Goal: Task Accomplishment & Management: Complete application form

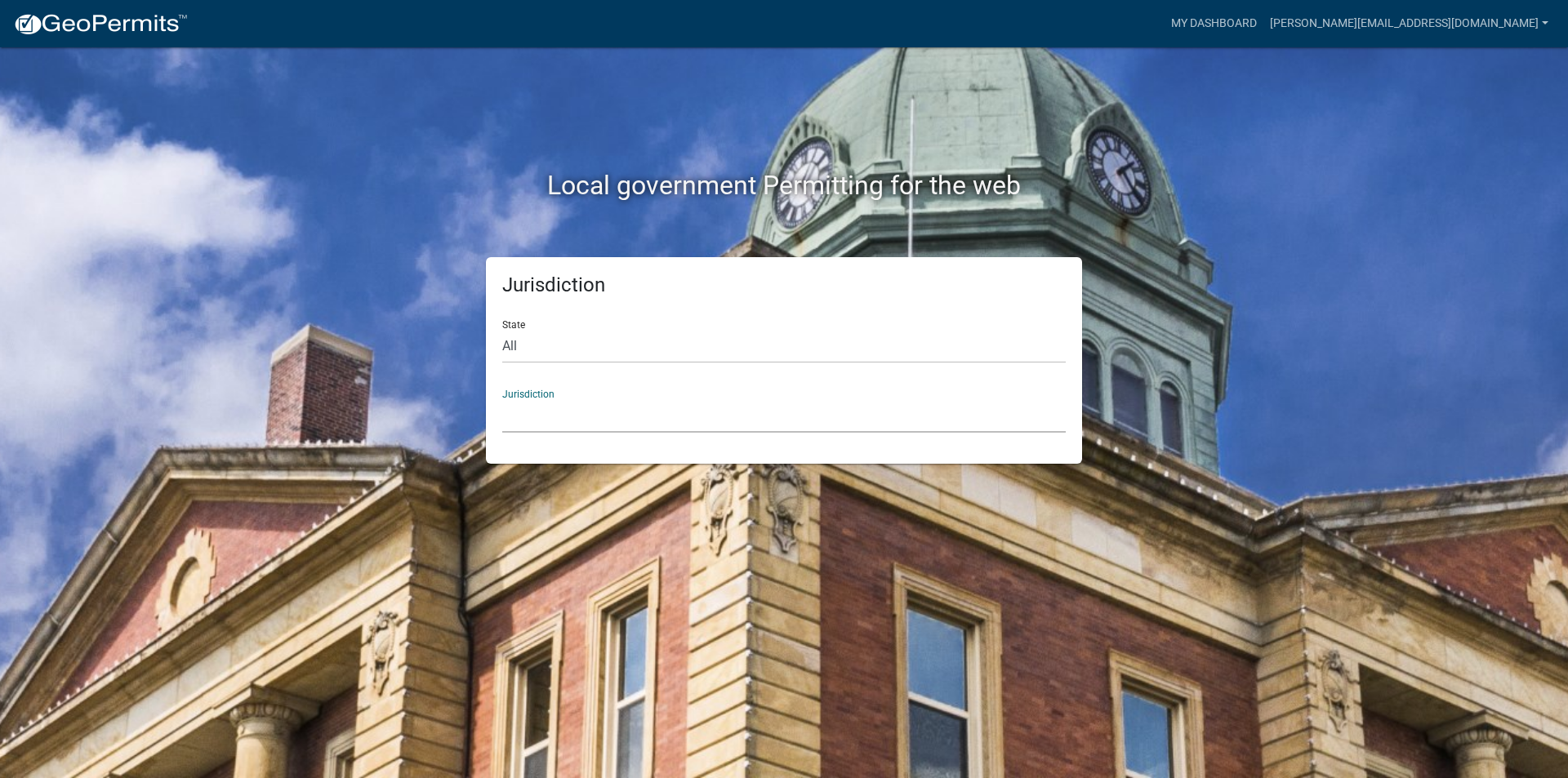
click at [652, 404] on select "[GEOGRAPHIC_DATA], [US_STATE] [GEOGRAPHIC_DATA], [US_STATE][PERSON_NAME][GEOGRA…" at bounding box center [784, 416] width 563 height 34
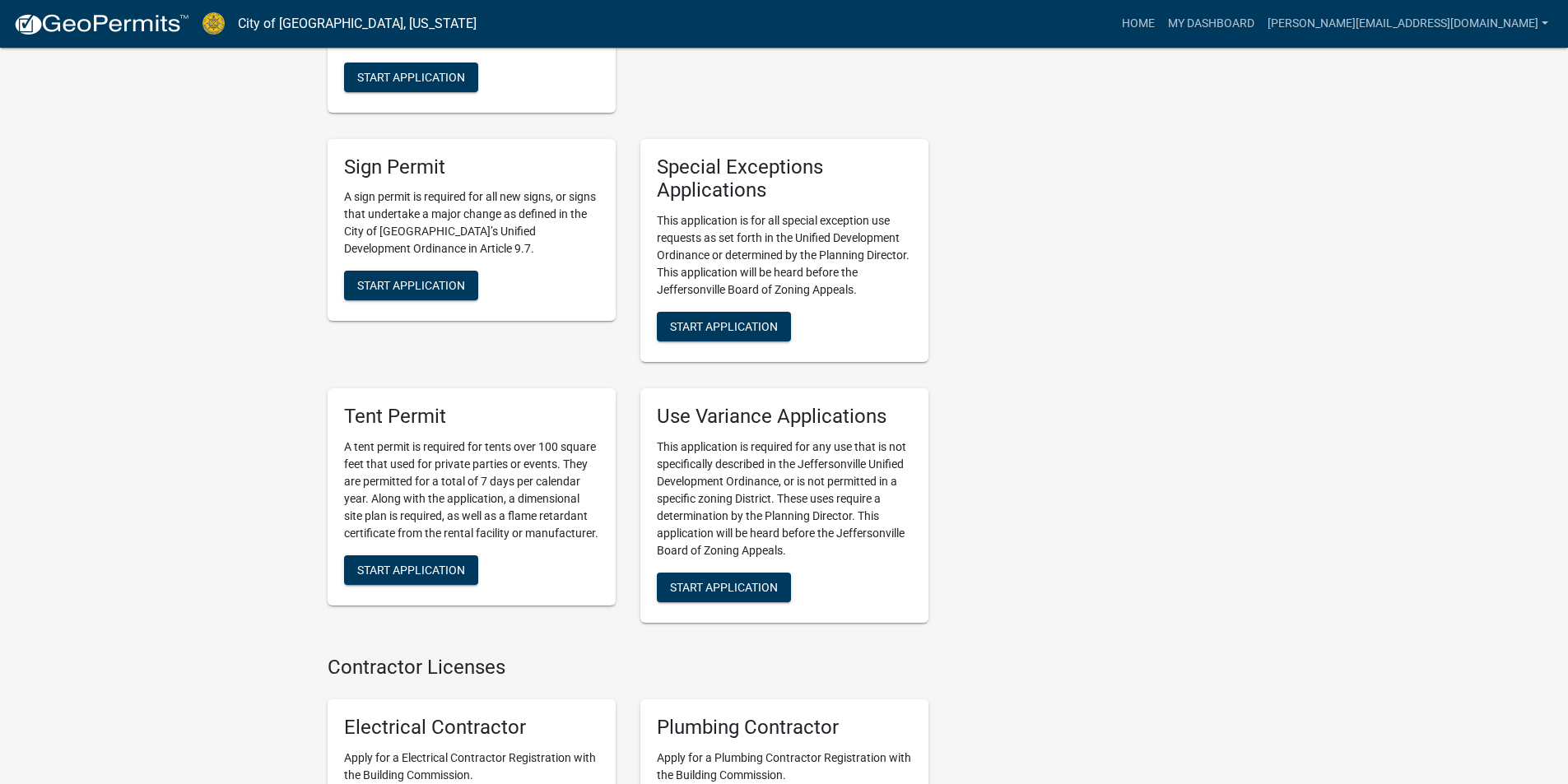
scroll to position [2632, 0]
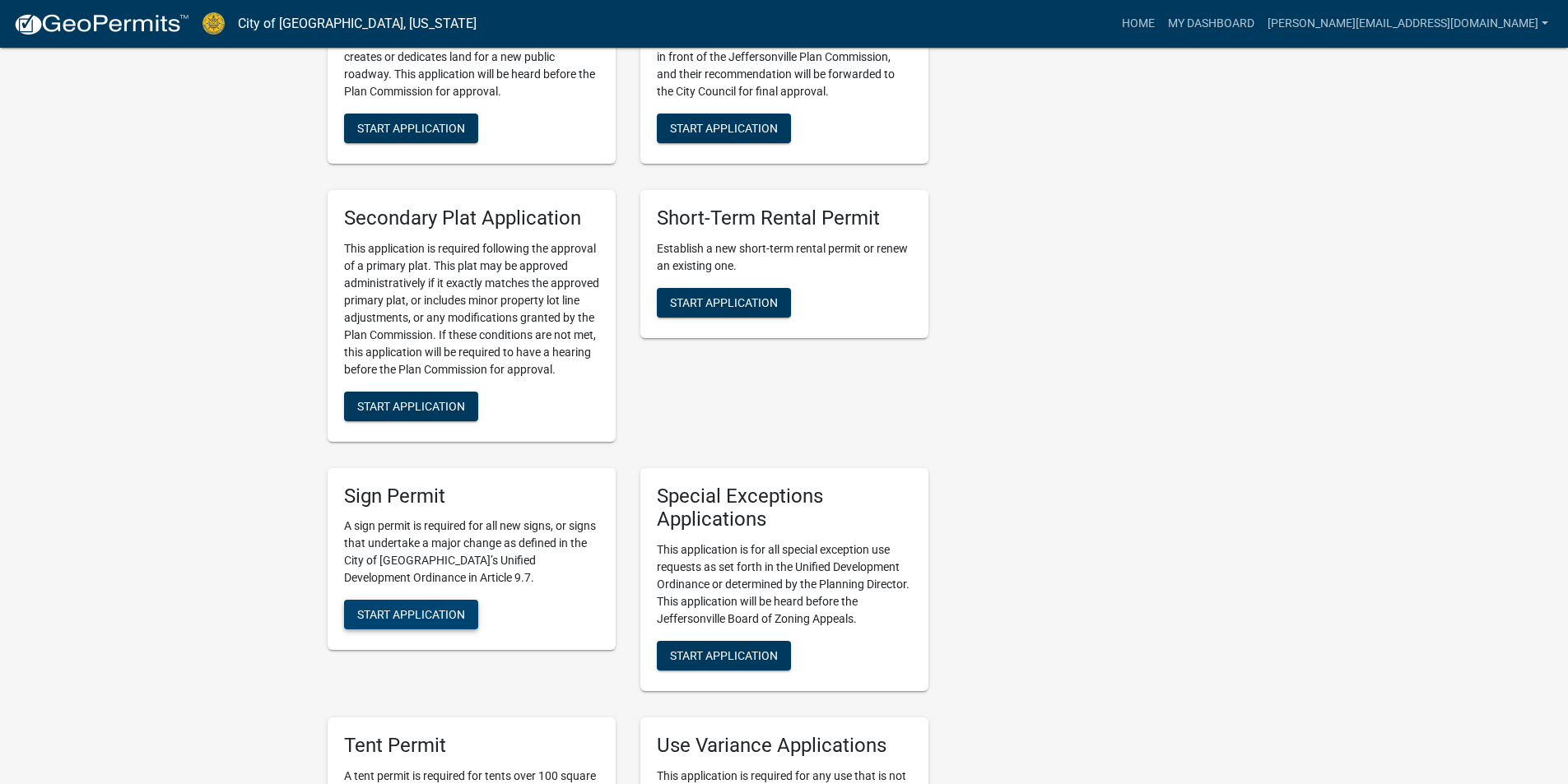
click at [389, 608] on span "Start Application" at bounding box center [411, 615] width 108 height 13
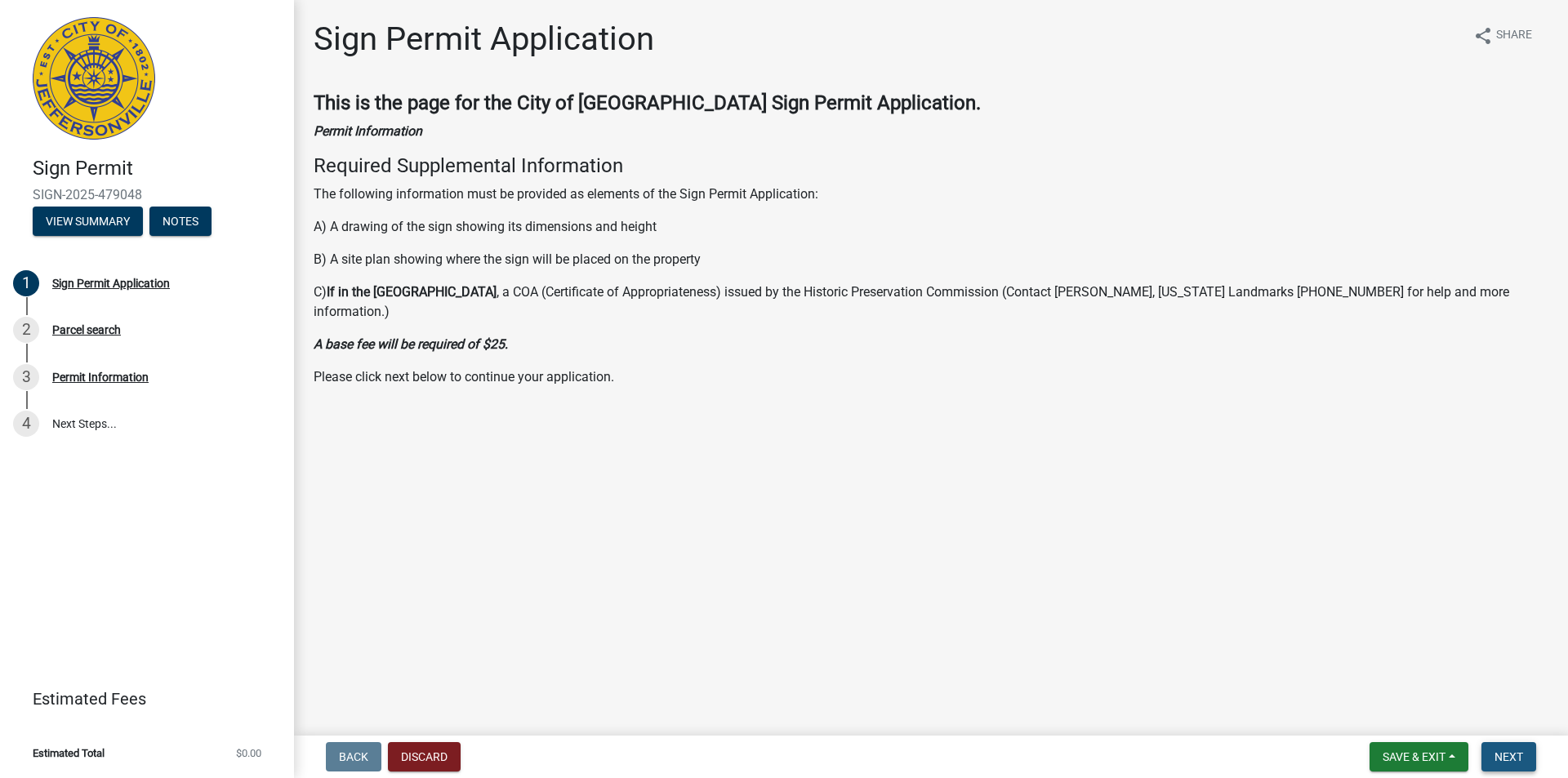
click at [1510, 758] on span "Next" at bounding box center [1508, 757] width 29 height 13
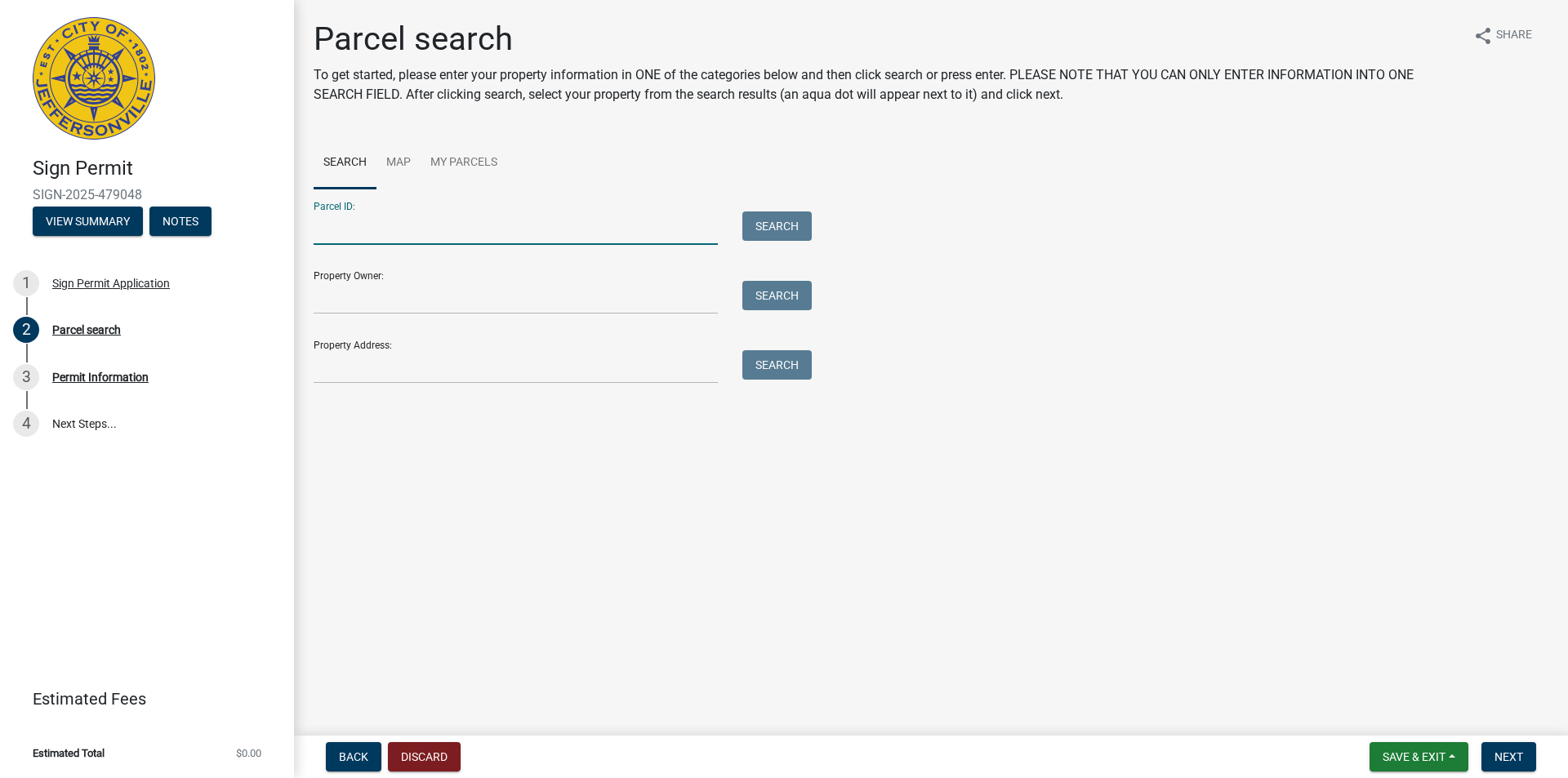
click at [333, 239] on input "Parcel ID:" at bounding box center [516, 228] width 404 height 34
paste input "10-19-02-201-316.000-009"
type input "10-19-02-201-316.000-009"
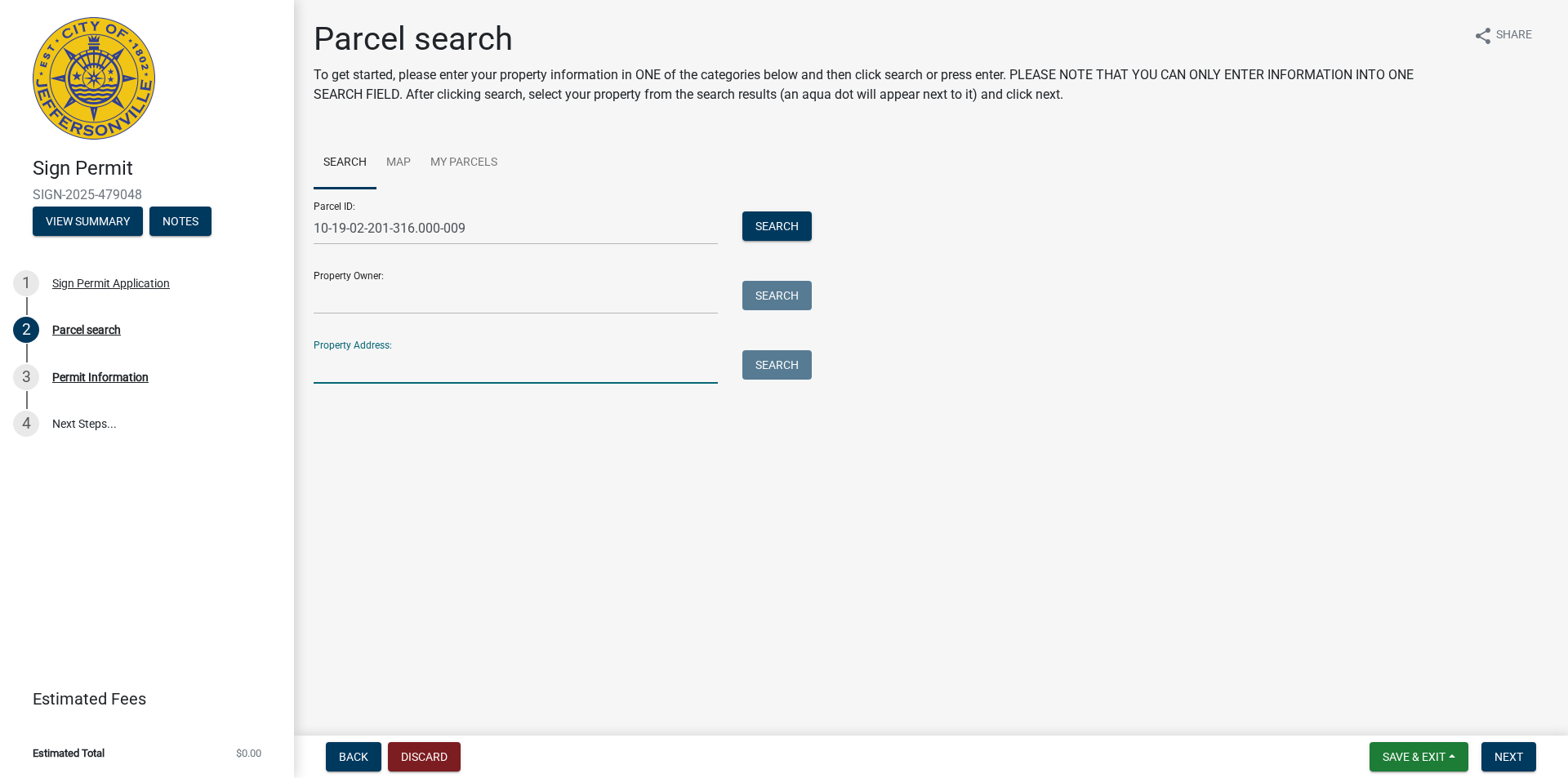
click at [340, 361] on input "Property Address:" at bounding box center [516, 366] width 404 height 34
click at [775, 234] on button "Search" at bounding box center [777, 226] width 69 height 30
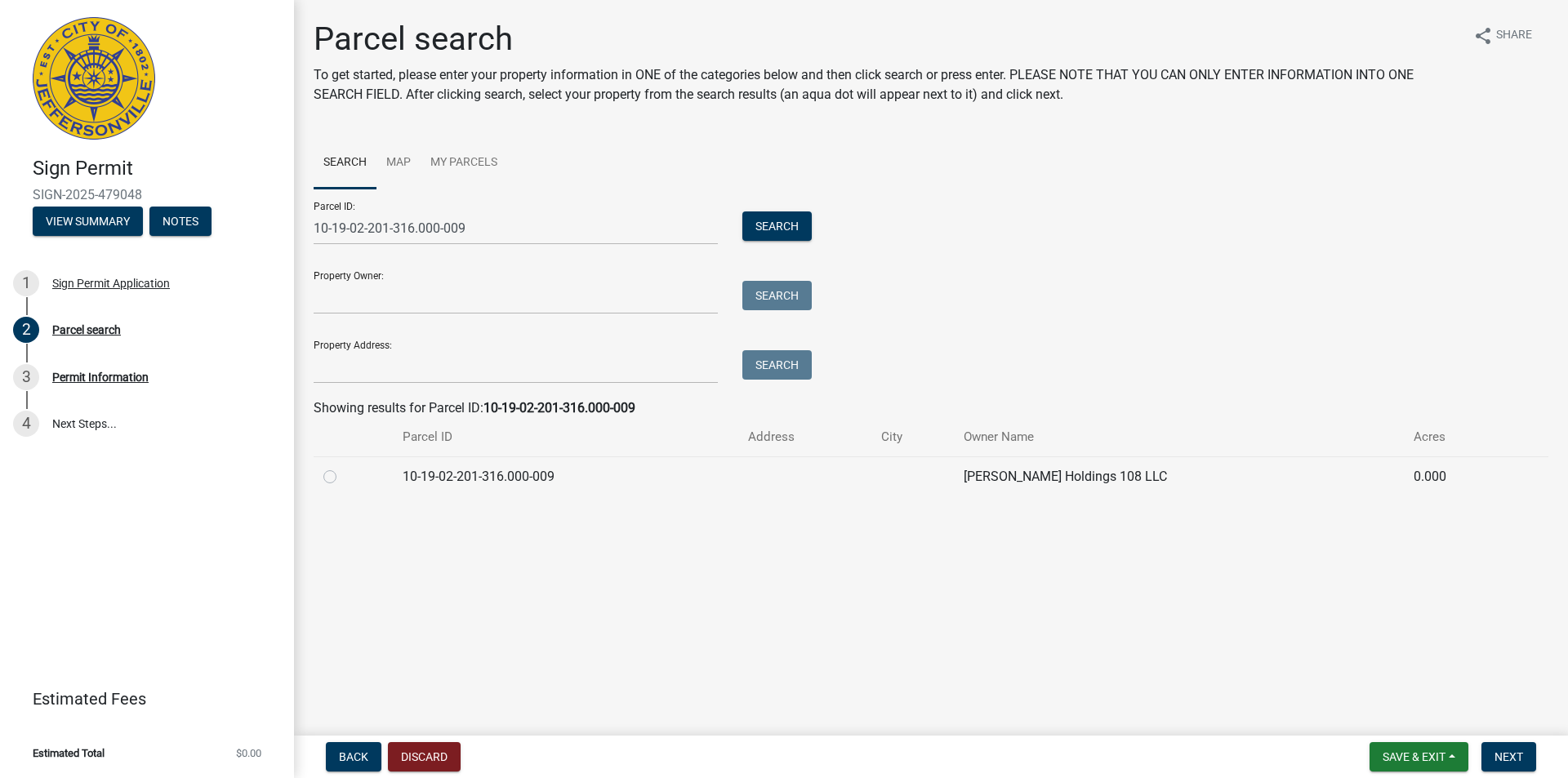
click at [343, 467] on label at bounding box center [343, 467] width 0 height 0
click at [343, 477] on input "radio" at bounding box center [348, 472] width 11 height 11
radio input "true"
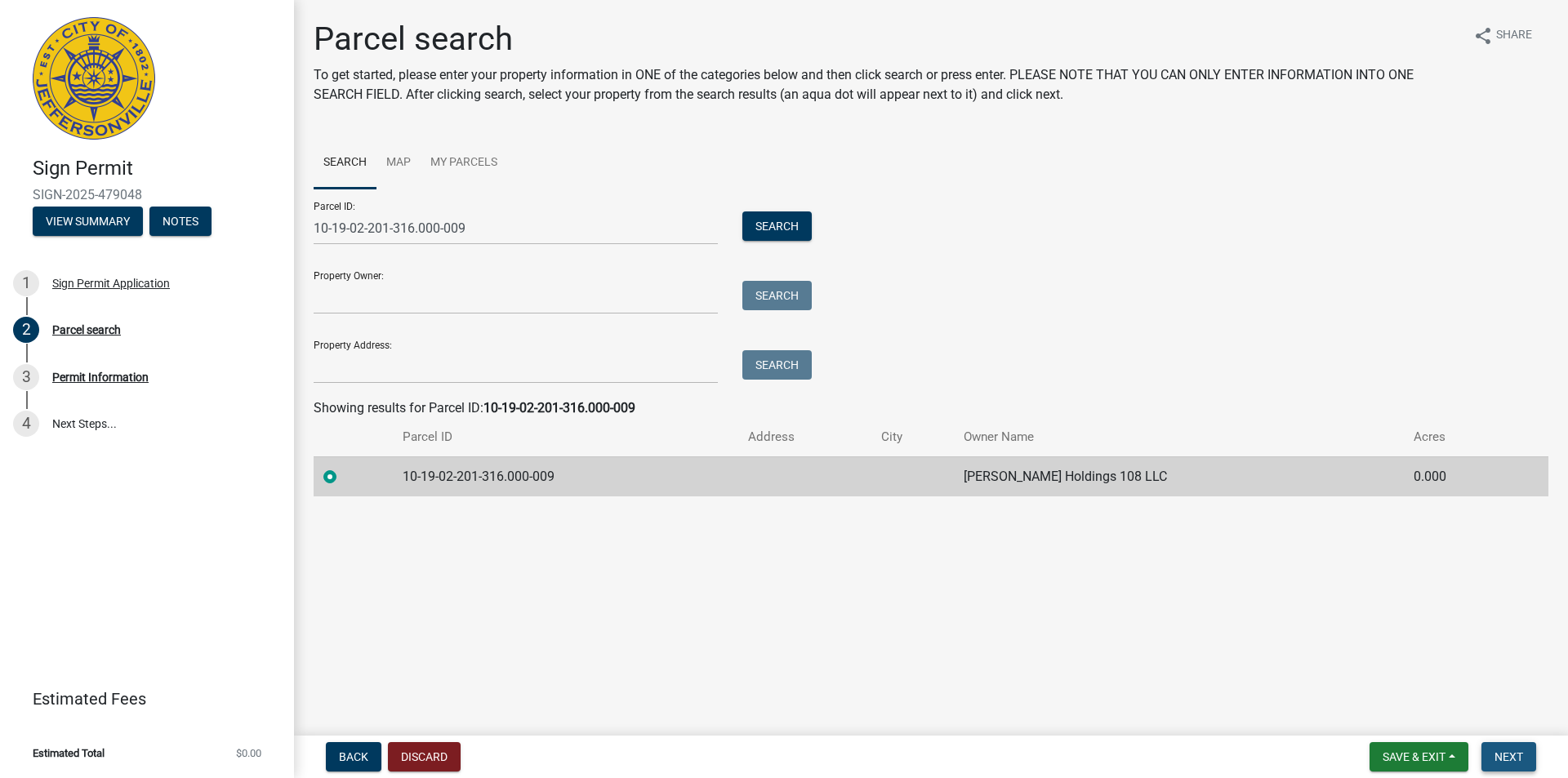
click at [1515, 767] on button "Next" at bounding box center [1508, 757] width 54 height 30
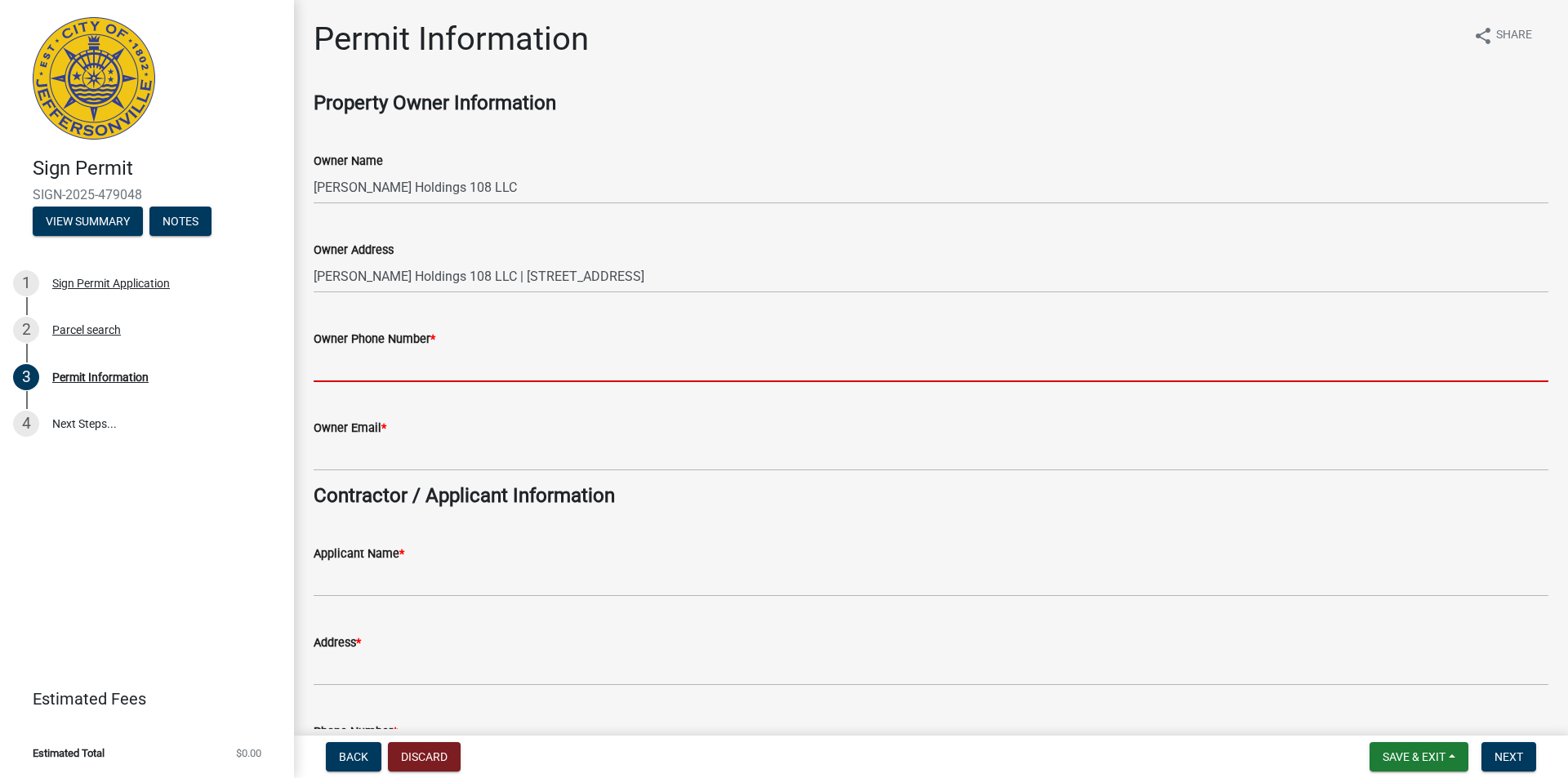
click at [334, 371] on input "Owner Phone Number *" at bounding box center [931, 365] width 1234 height 34
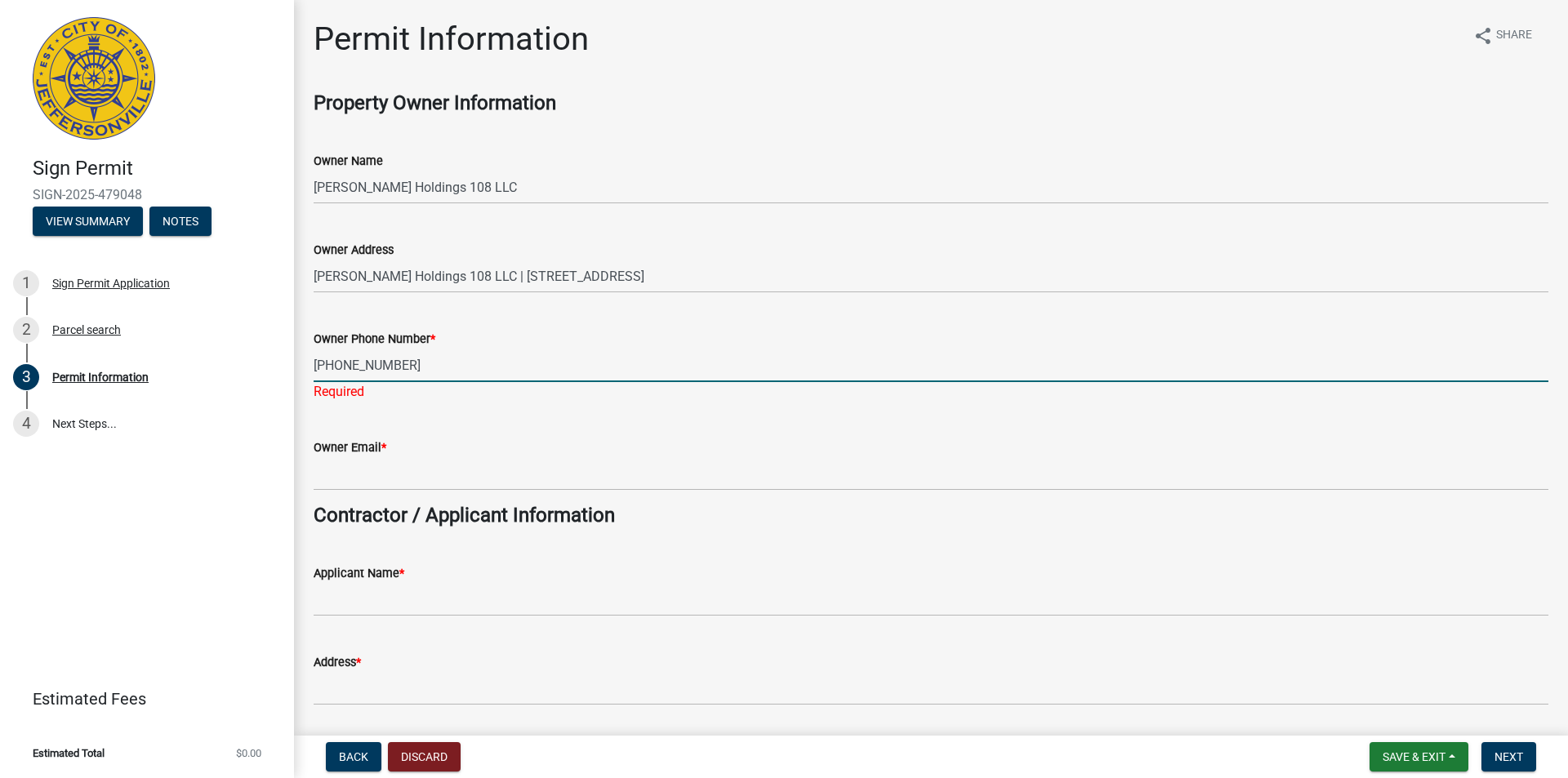
type input "[PHONE_NUMBER]"
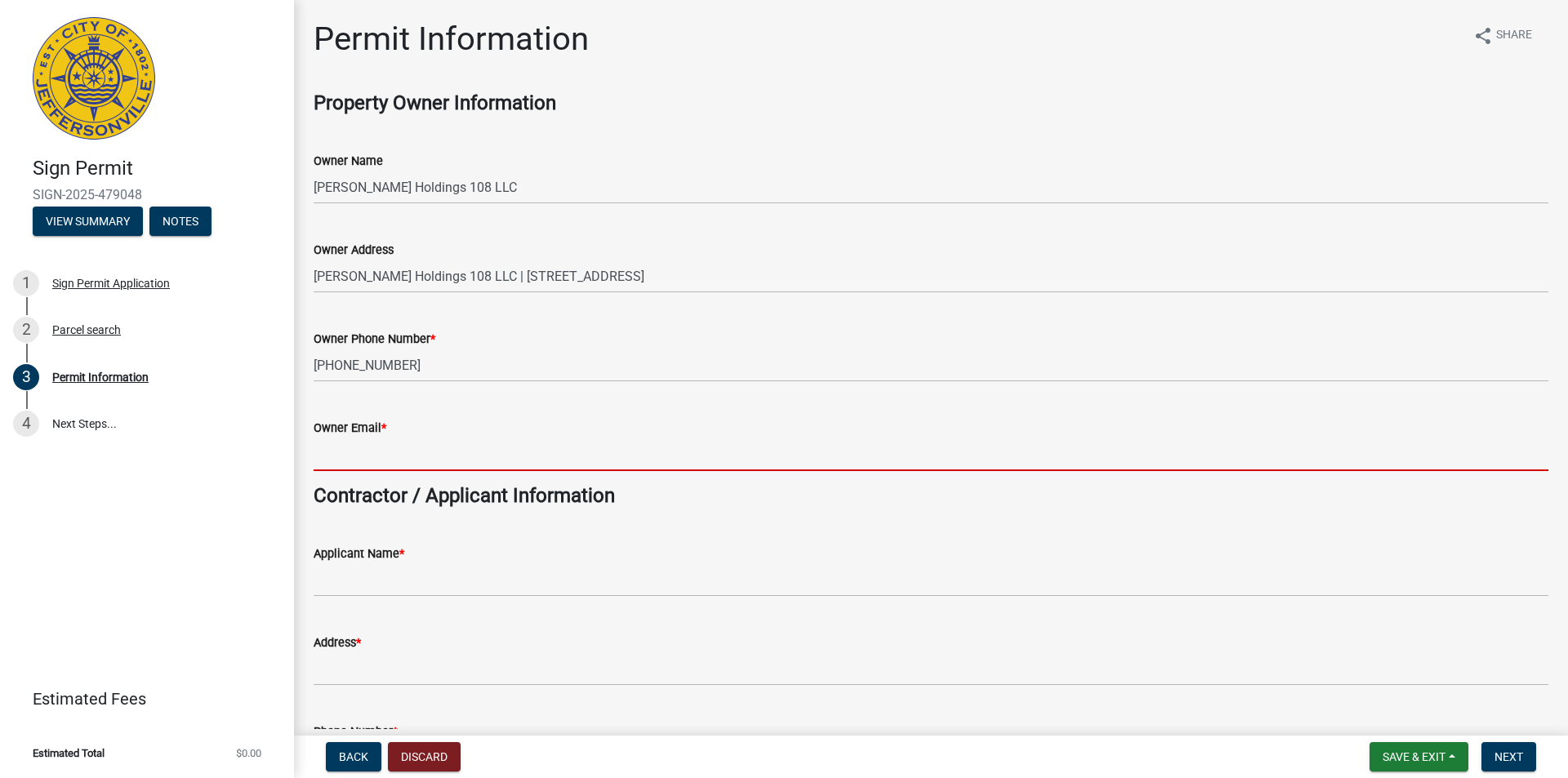
paste input ""[EMAIL_ADDRESS][DOMAIN_NAME]" <[EMAIL_ADDRESS][DOMAIN_NAME]>"
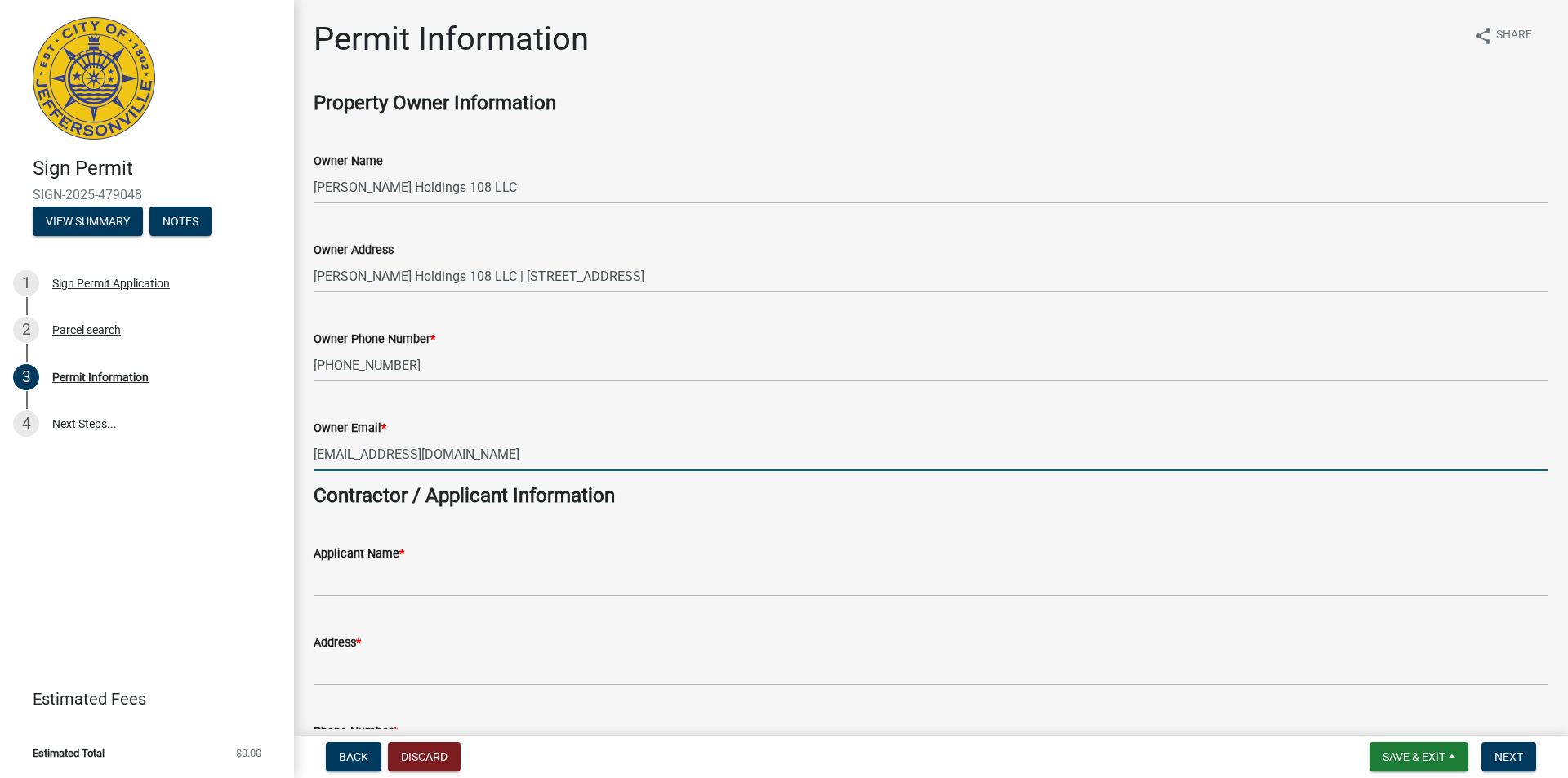
type input "[EMAIL_ADDRESS][DOMAIN_NAME]"
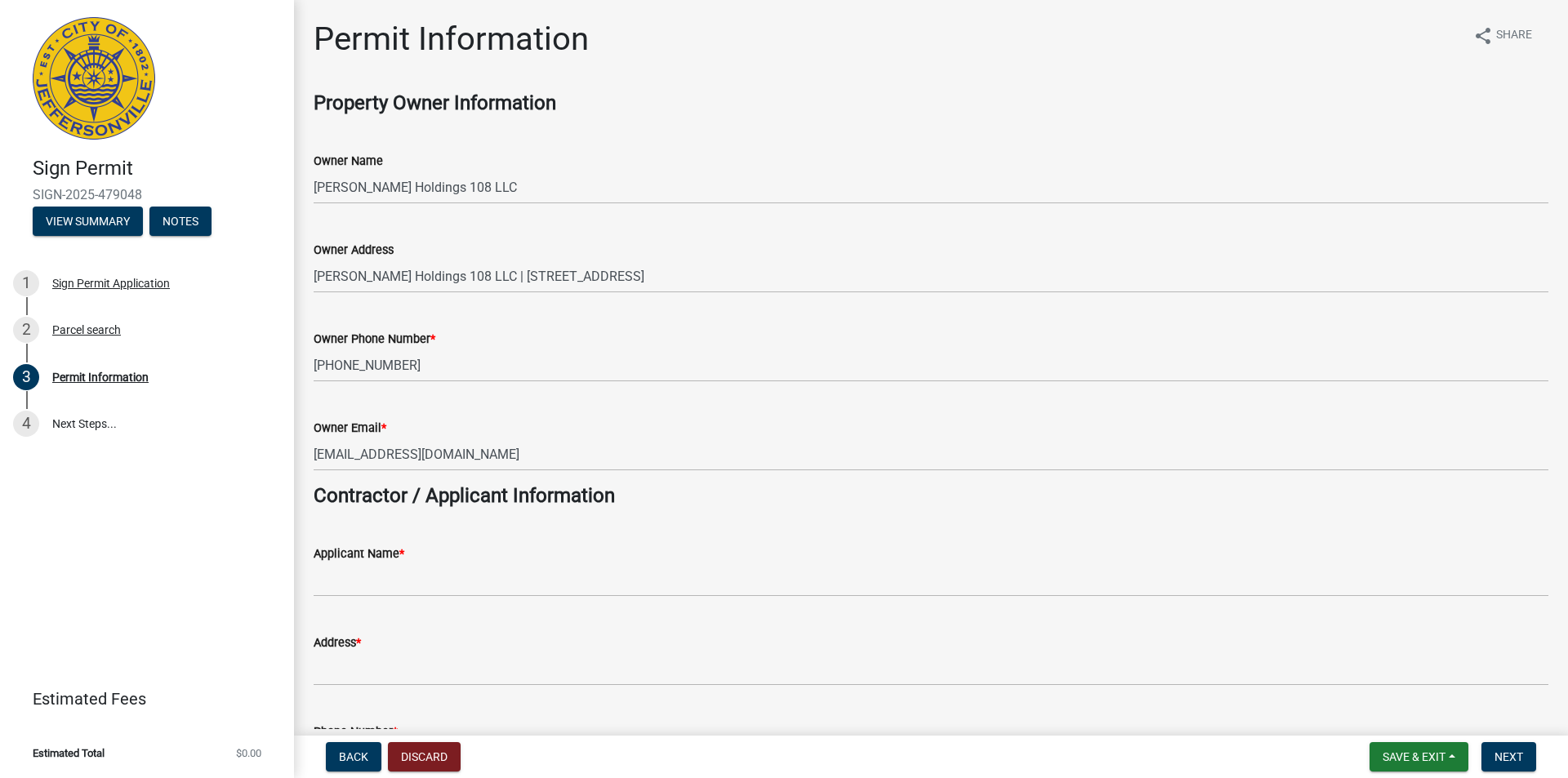
click at [796, 542] on div "Applicant Name *" at bounding box center [931, 559] width 1234 height 76
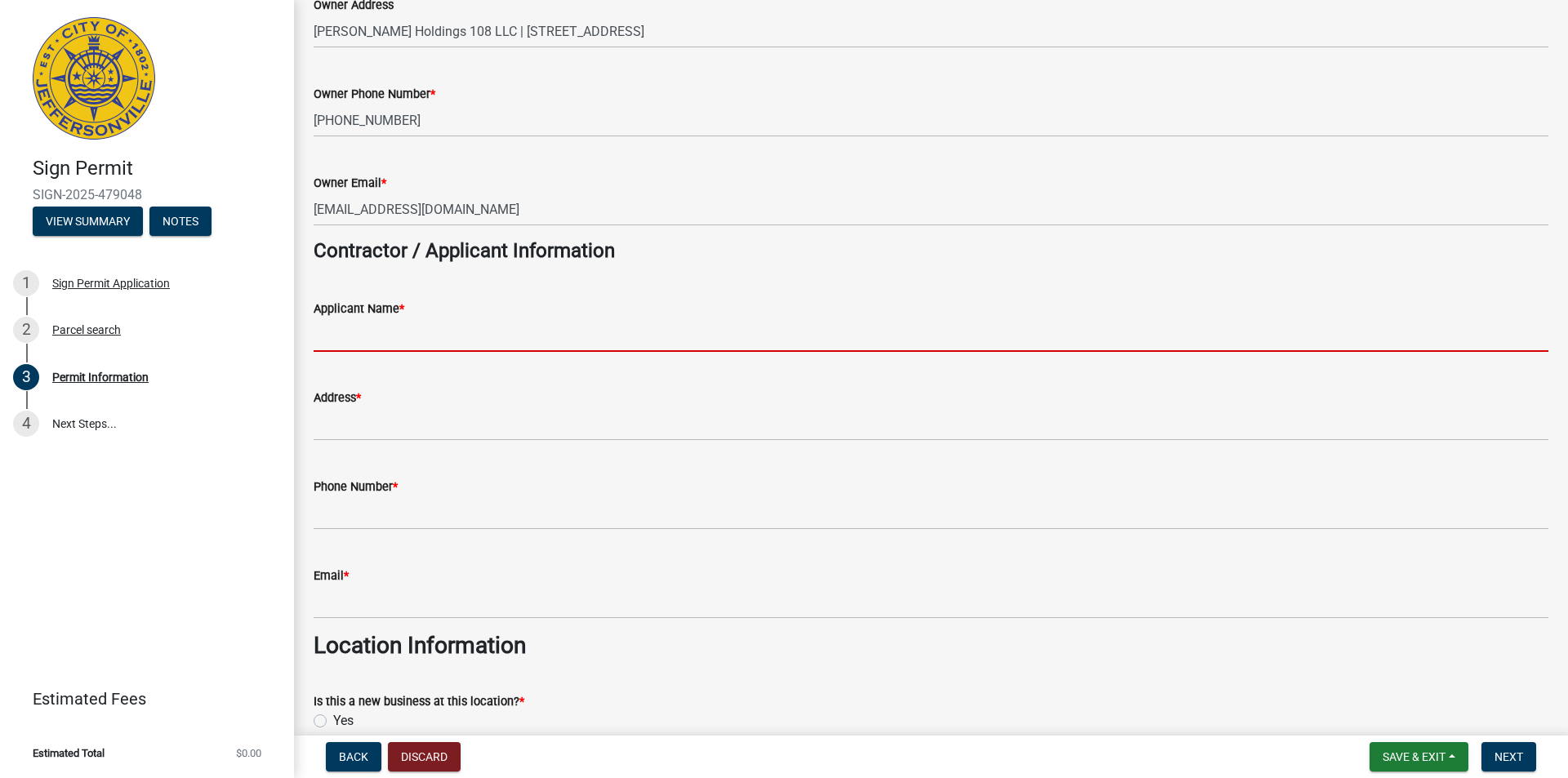
click at [514, 348] on input "Applicant Name *" at bounding box center [931, 335] width 1234 height 34
type input "B Sign Group, Inc."
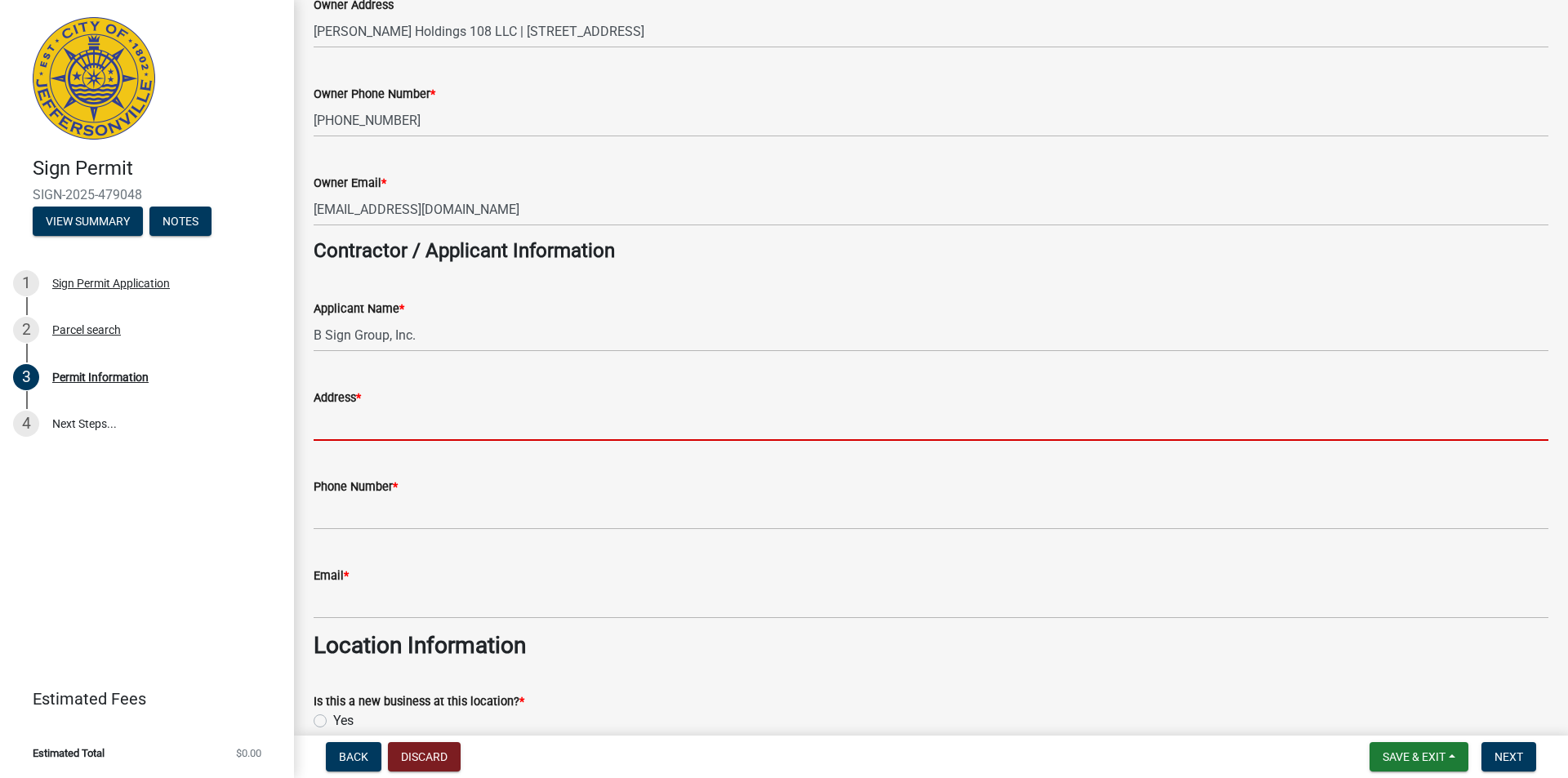
click at [419, 428] on input "Address *" at bounding box center [931, 424] width 1234 height 34
type input "[STREET_ADDRESS]"
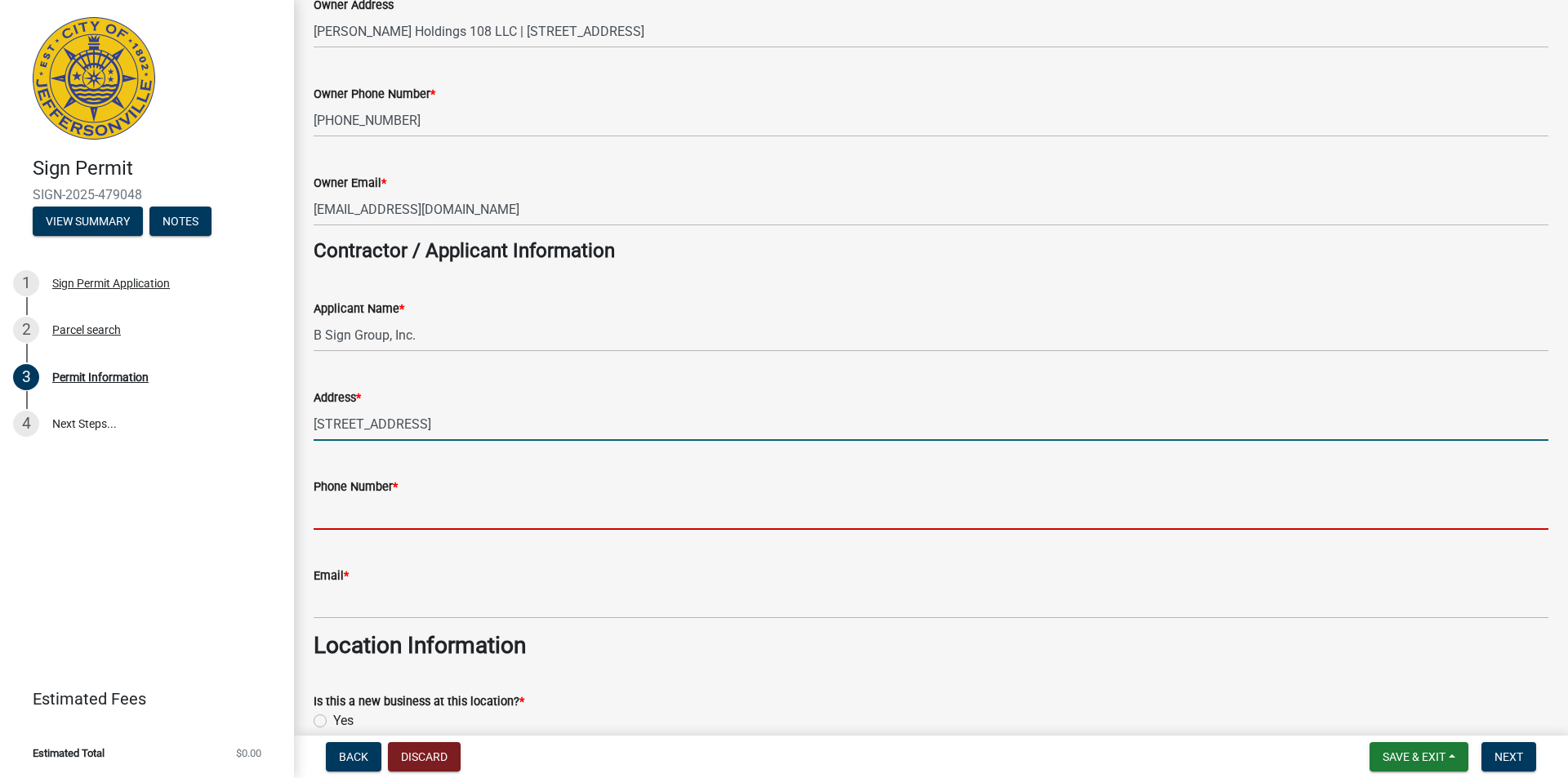
type input "8129497446"
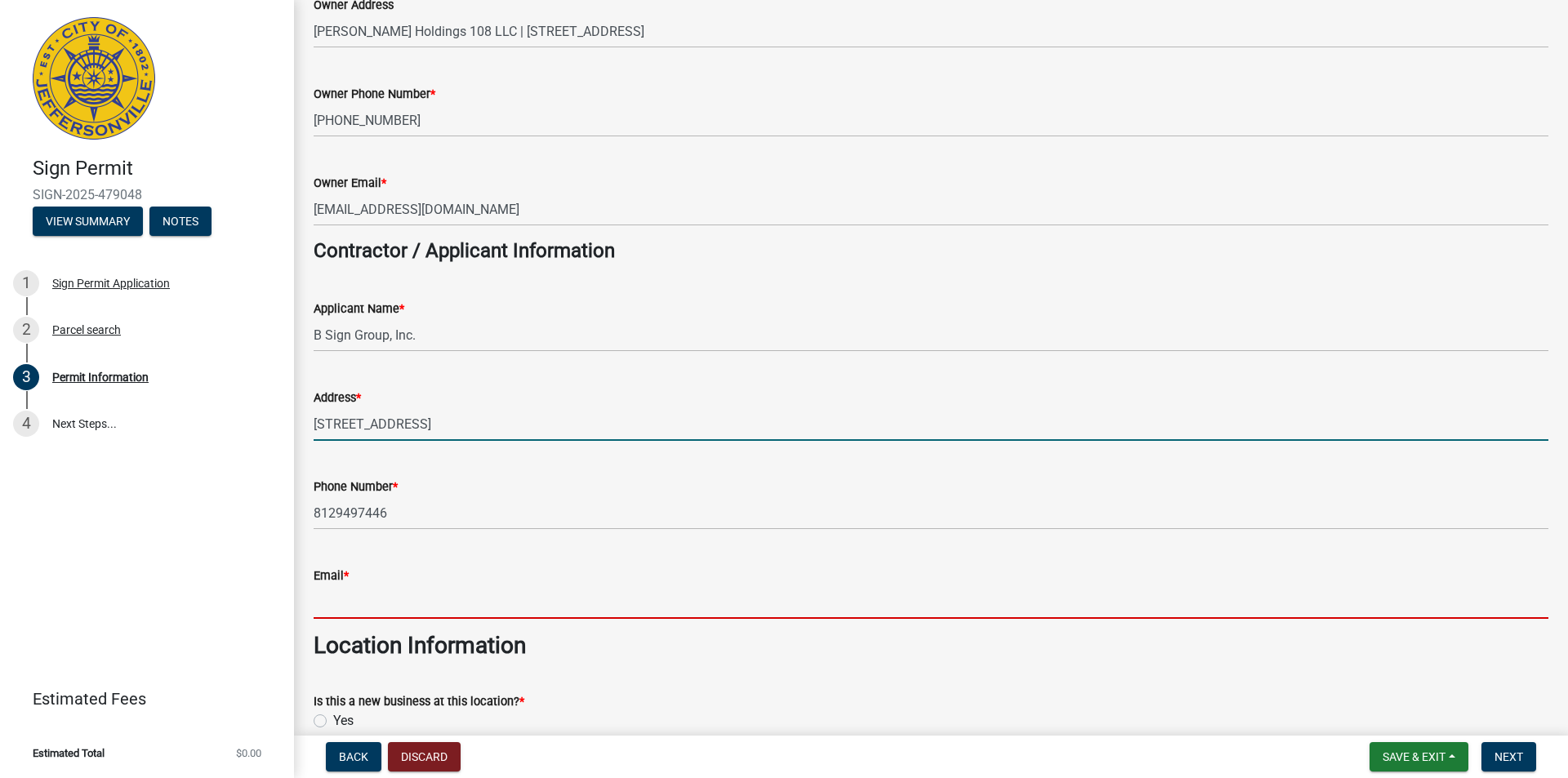
type input "[PERSON_NAME][EMAIL_ADDRESS][DOMAIN_NAME]"
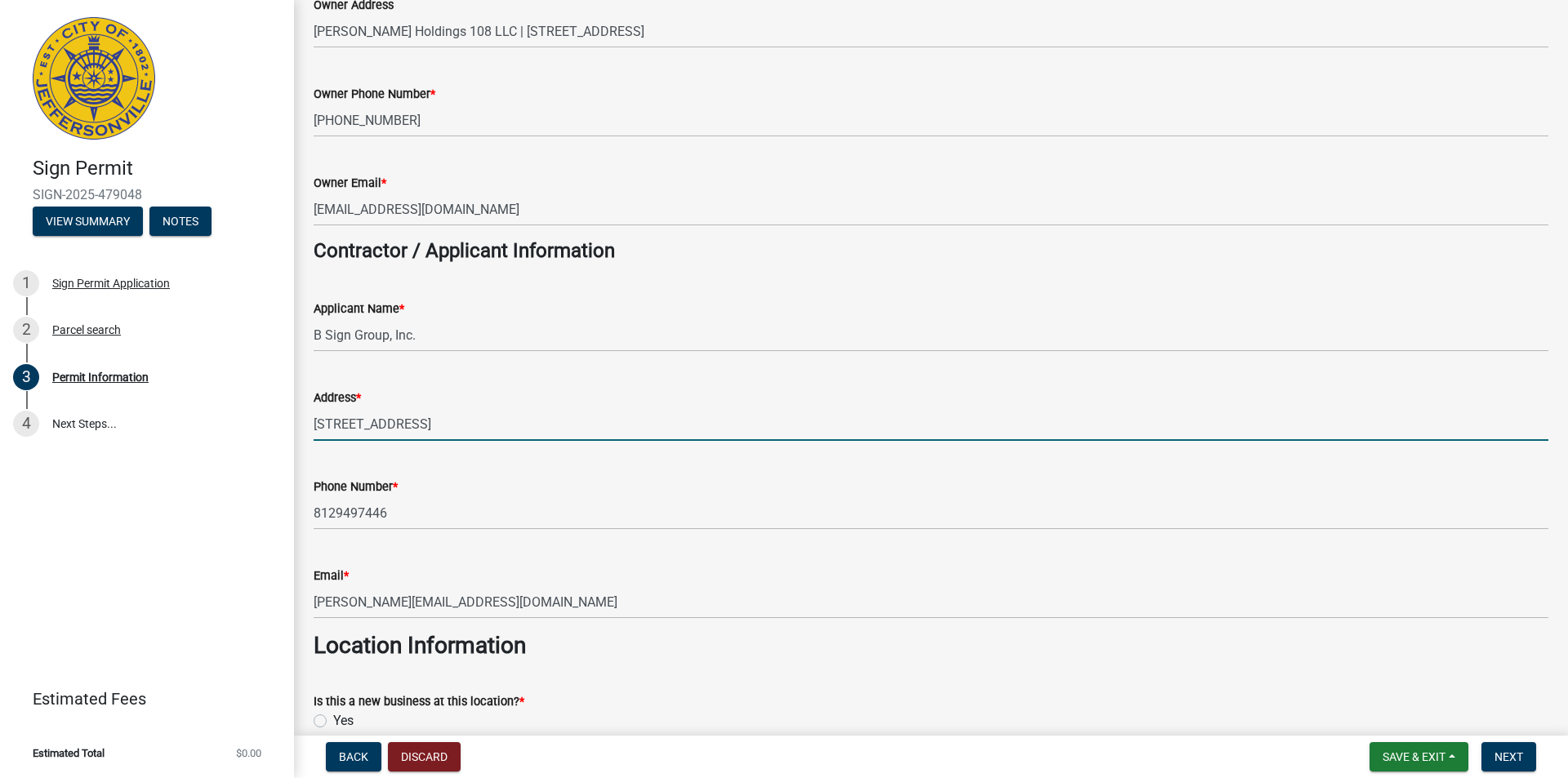
type input "B Sign Group, Inc."
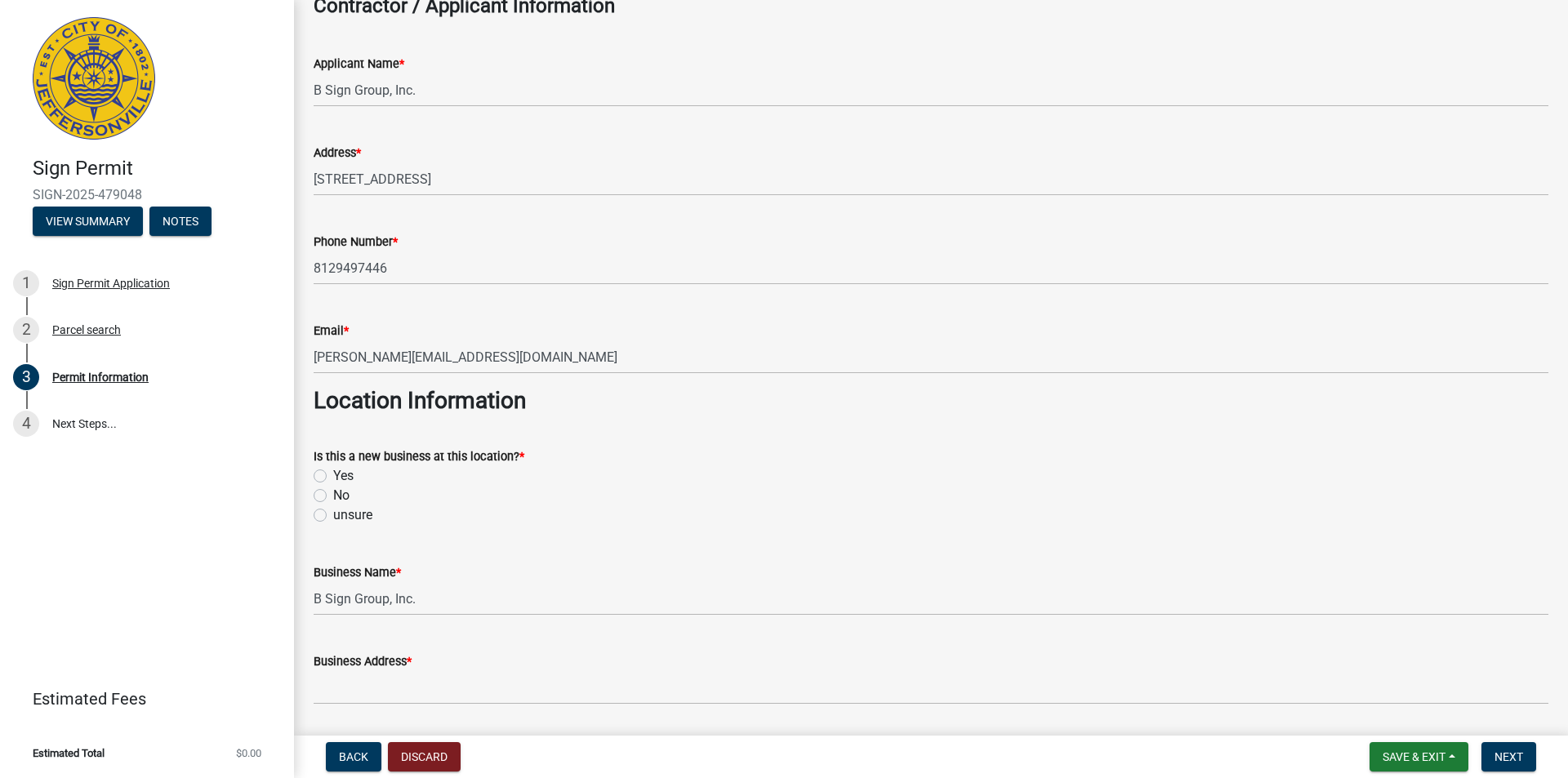
click at [337, 480] on label "Yes" at bounding box center [343, 476] width 21 height 20
click at [337, 477] on input "Yes" at bounding box center [338, 471] width 11 height 11
radio input "true"
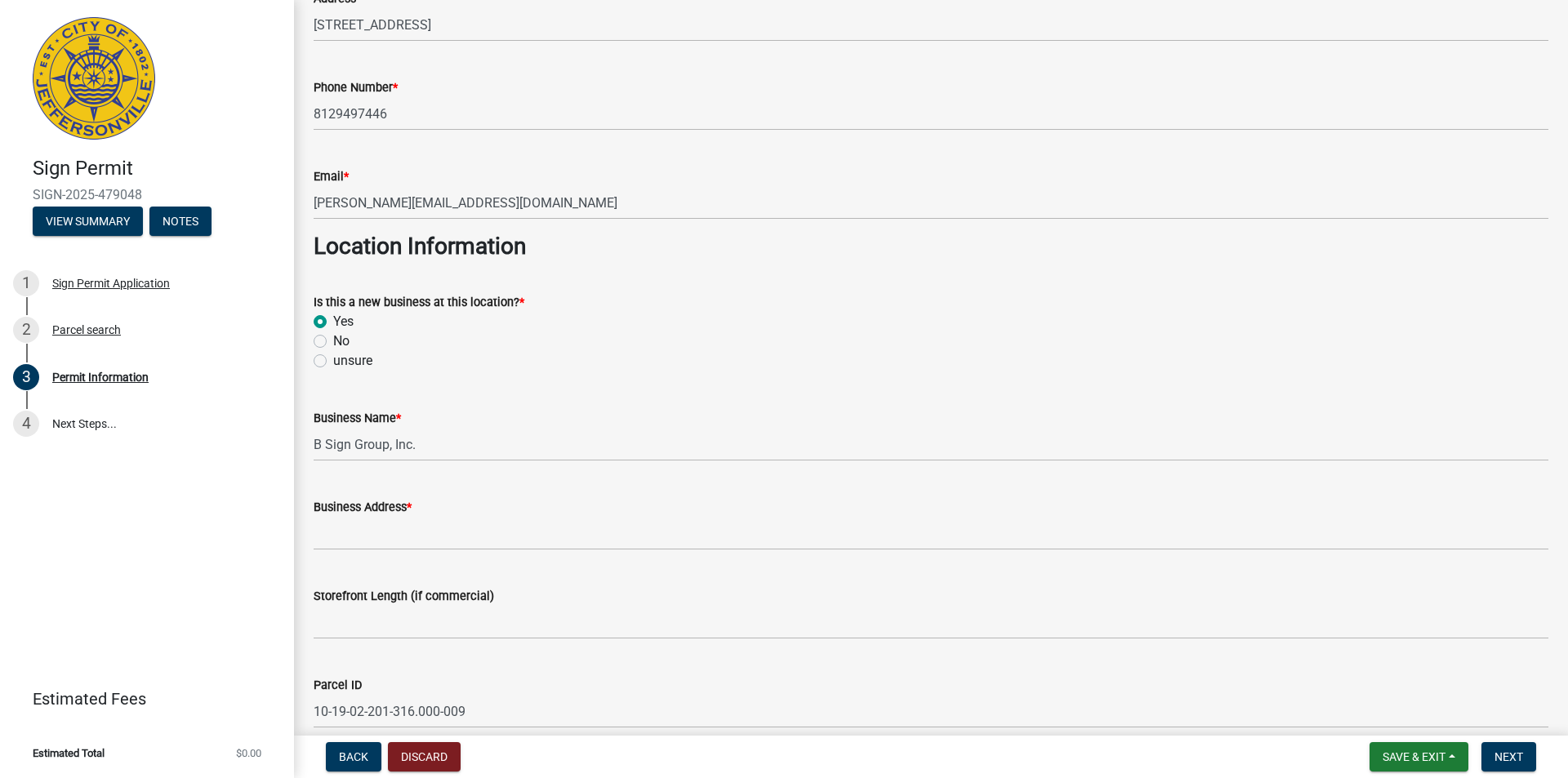
scroll to position [653, 0]
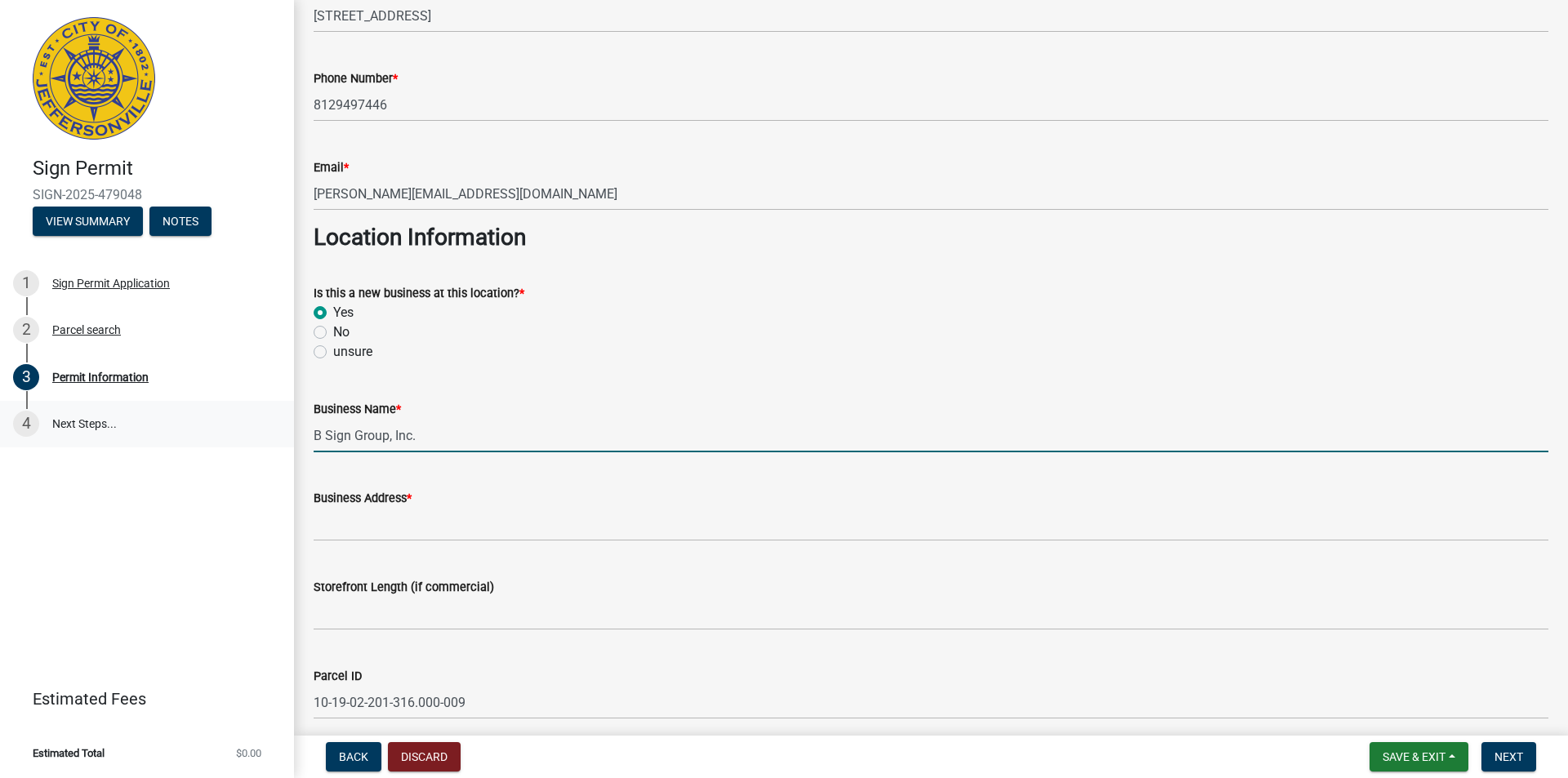
drag, startPoint x: 427, startPoint y: 441, endPoint x: 148, endPoint y: 431, distance: 279.2
click at [148, 431] on div "Sign Permit SIGN-2025-479048 View Summary Notes 1 Sign Permit Application 2 Par…" at bounding box center [784, 389] width 1568 height 778
type input "[PERSON_NAME] [PERSON_NAME] Bank"
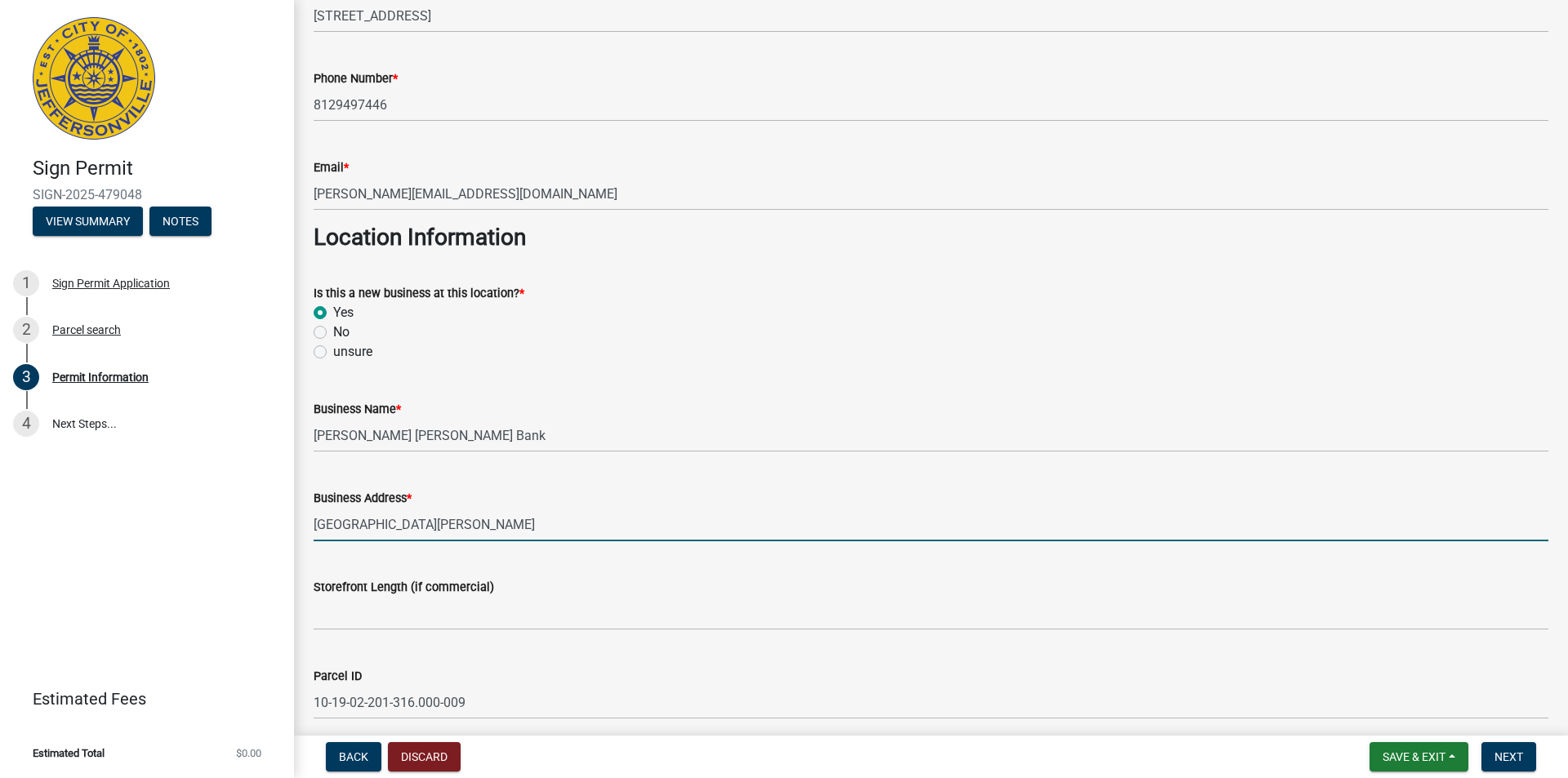
drag, startPoint x: 507, startPoint y: 529, endPoint x: 156, endPoint y: 523, distance: 351.1
click at [156, 523] on div "Sign Permit SIGN-2025-479048 View Summary Notes 1 Sign Permit Application 2 Par…" at bounding box center [784, 389] width 1568 height 778
type input "[PERSON_NAME] Pointe"
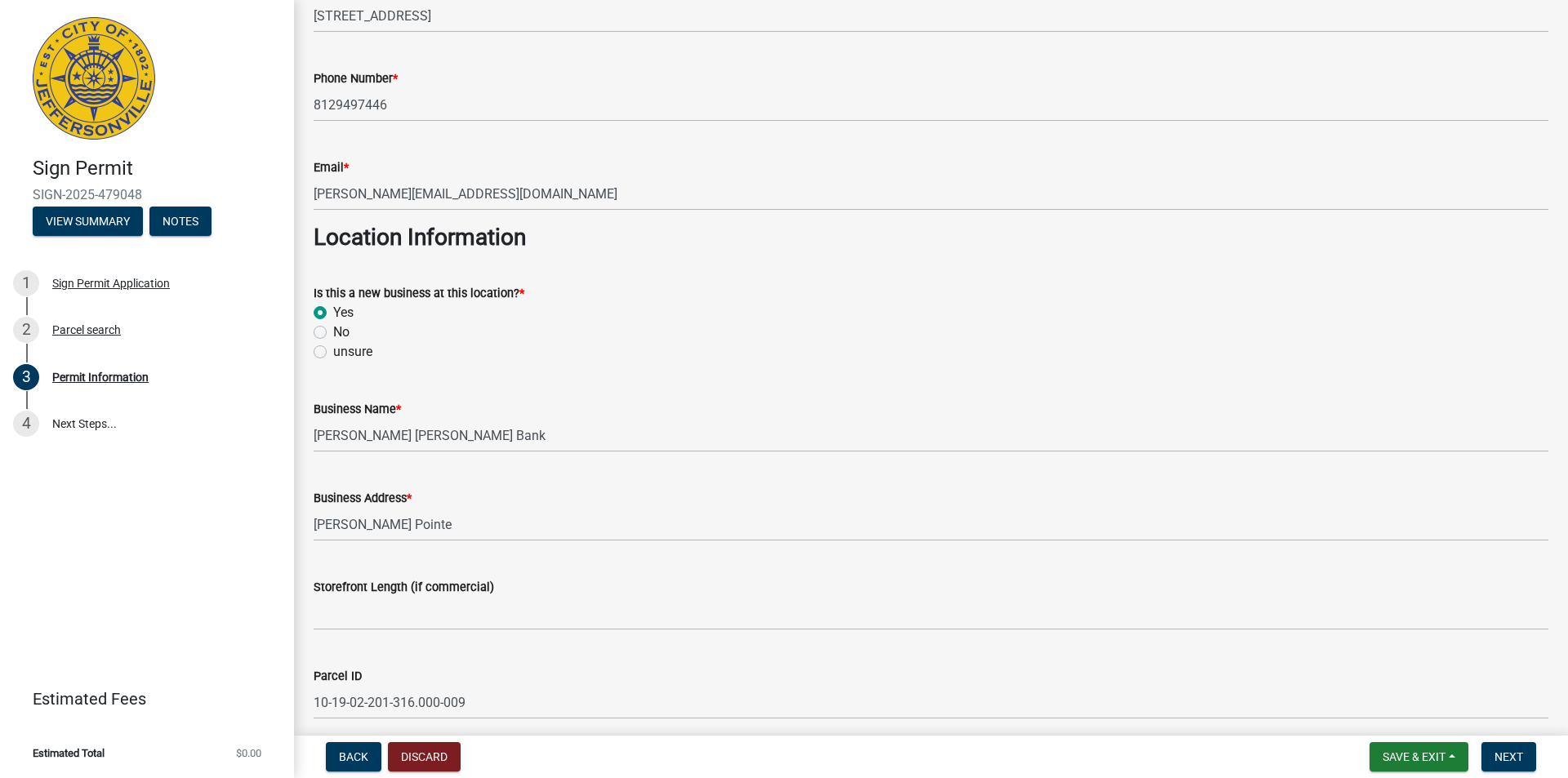
click at [451, 561] on div "Storefront Length (if commercial)" at bounding box center [931, 592] width 1234 height 76
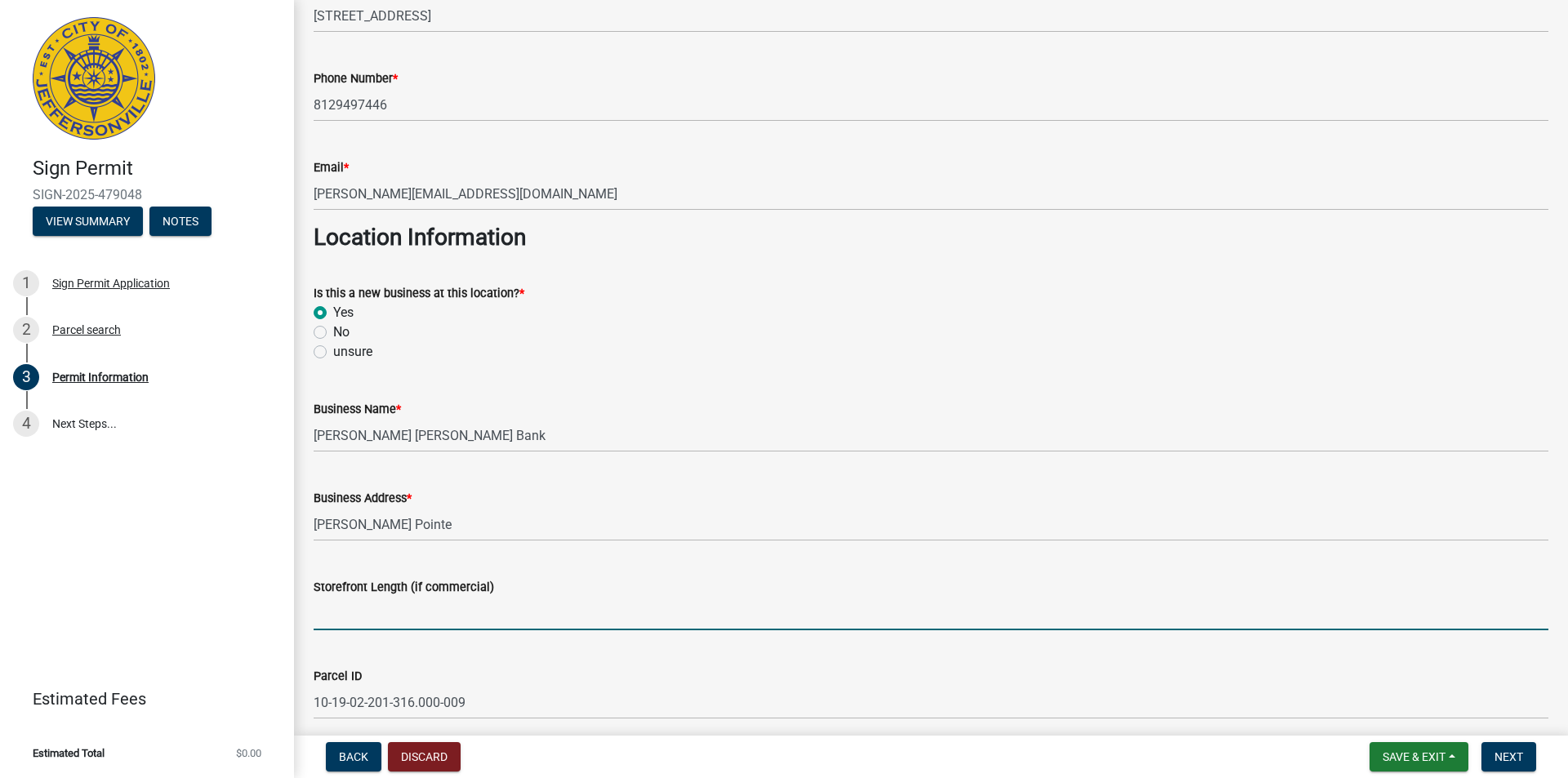
click at [400, 619] on input "Storefront Length (if commercial)" at bounding box center [931, 613] width 1234 height 34
click at [444, 613] on input "Storefront Length (if commercial)" at bounding box center [931, 613] width 1234 height 34
type input "8"
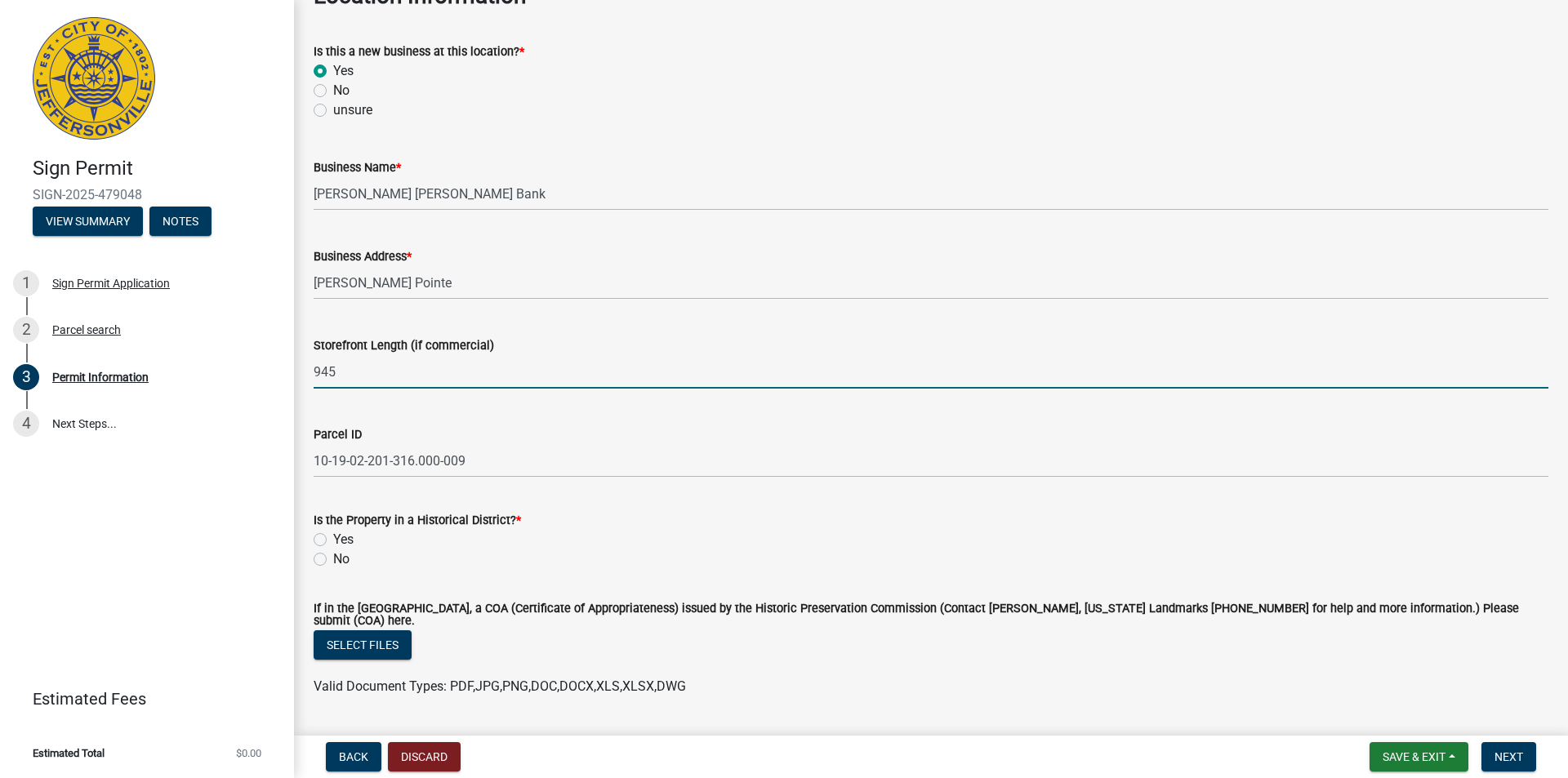
scroll to position [980, 0]
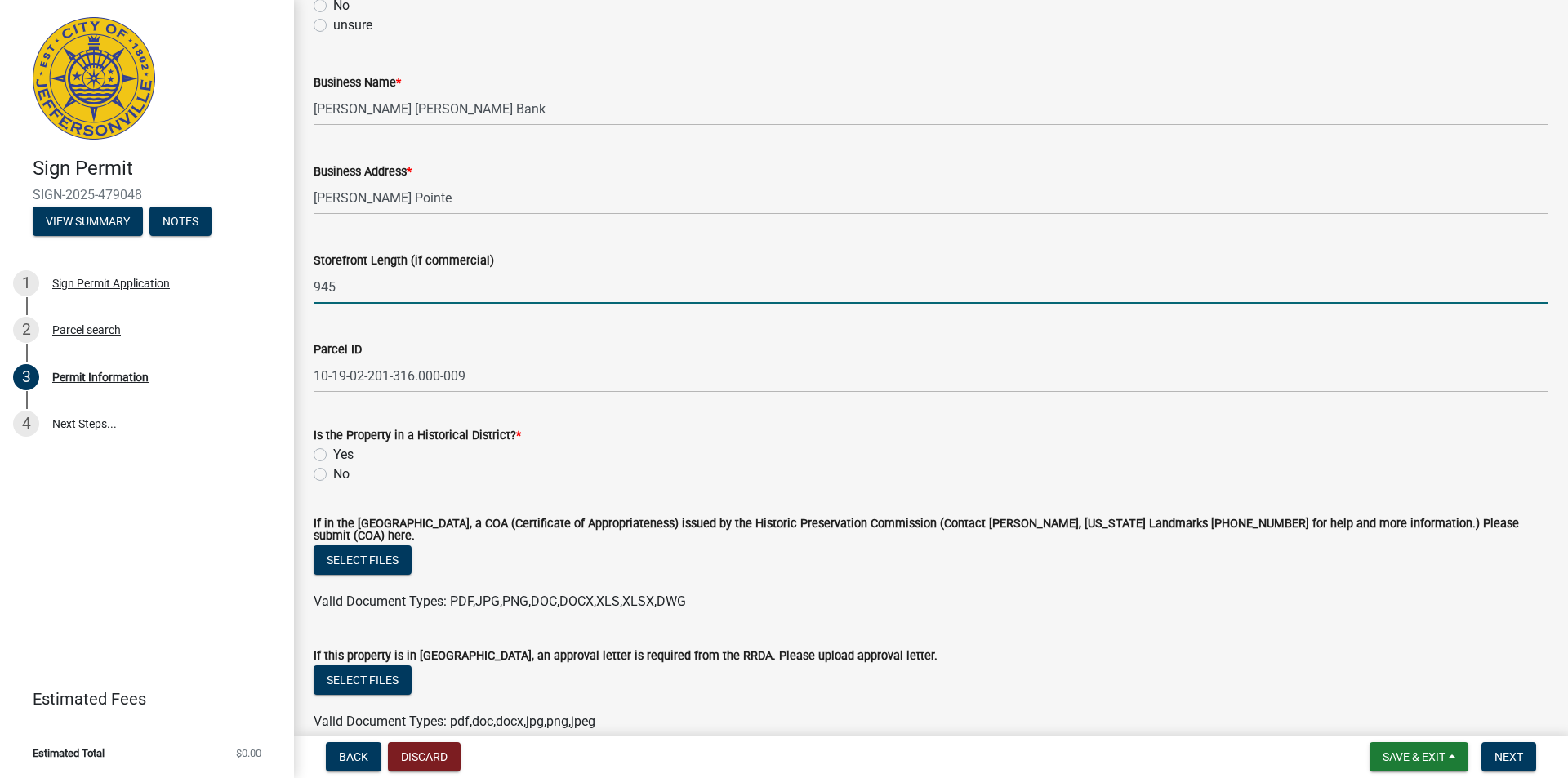
type input "945"
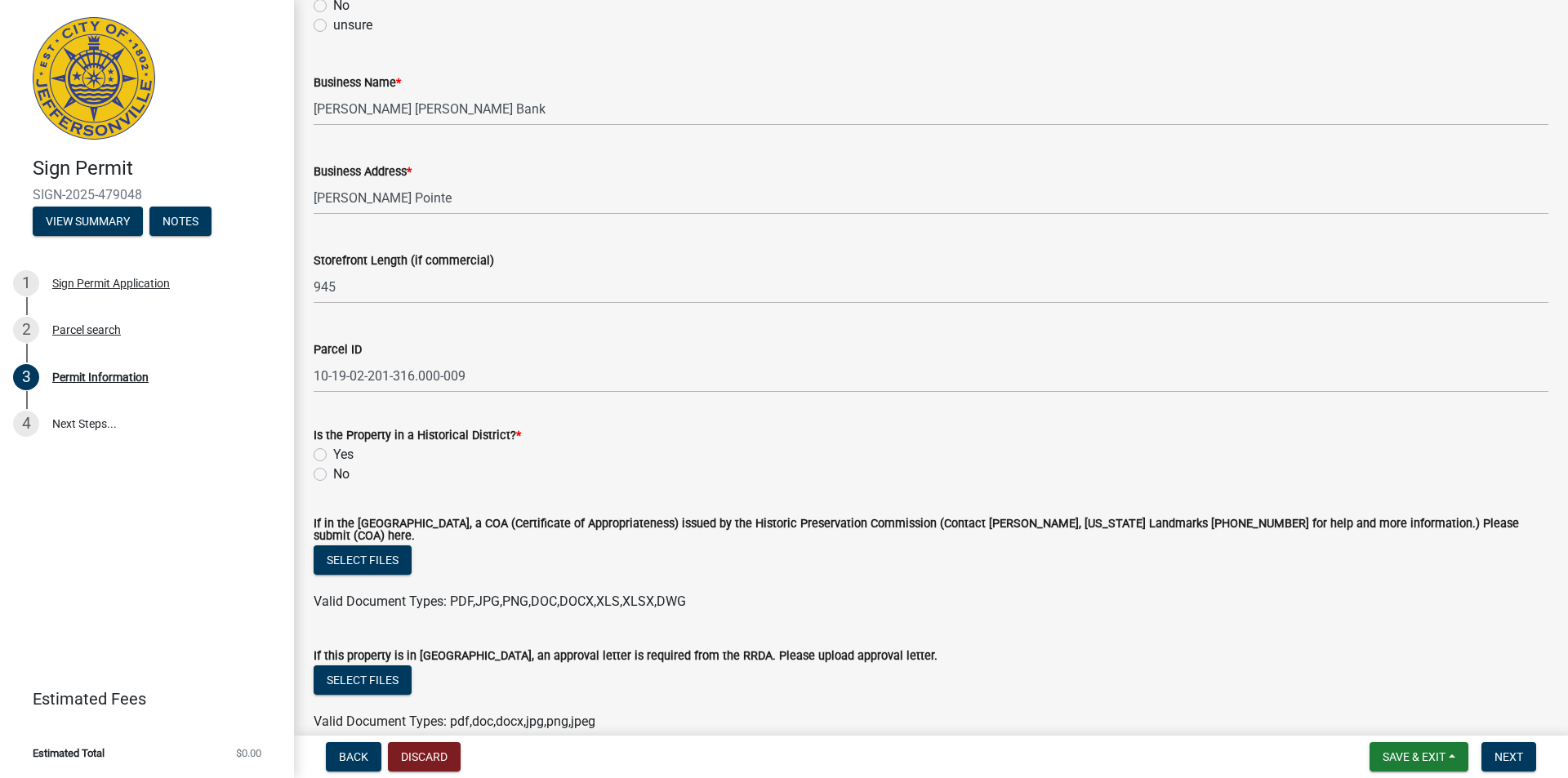
click at [333, 476] on label "No" at bounding box center [341, 474] width 16 height 20
click at [333, 475] on input "No" at bounding box center [338, 469] width 11 height 11
radio input "true"
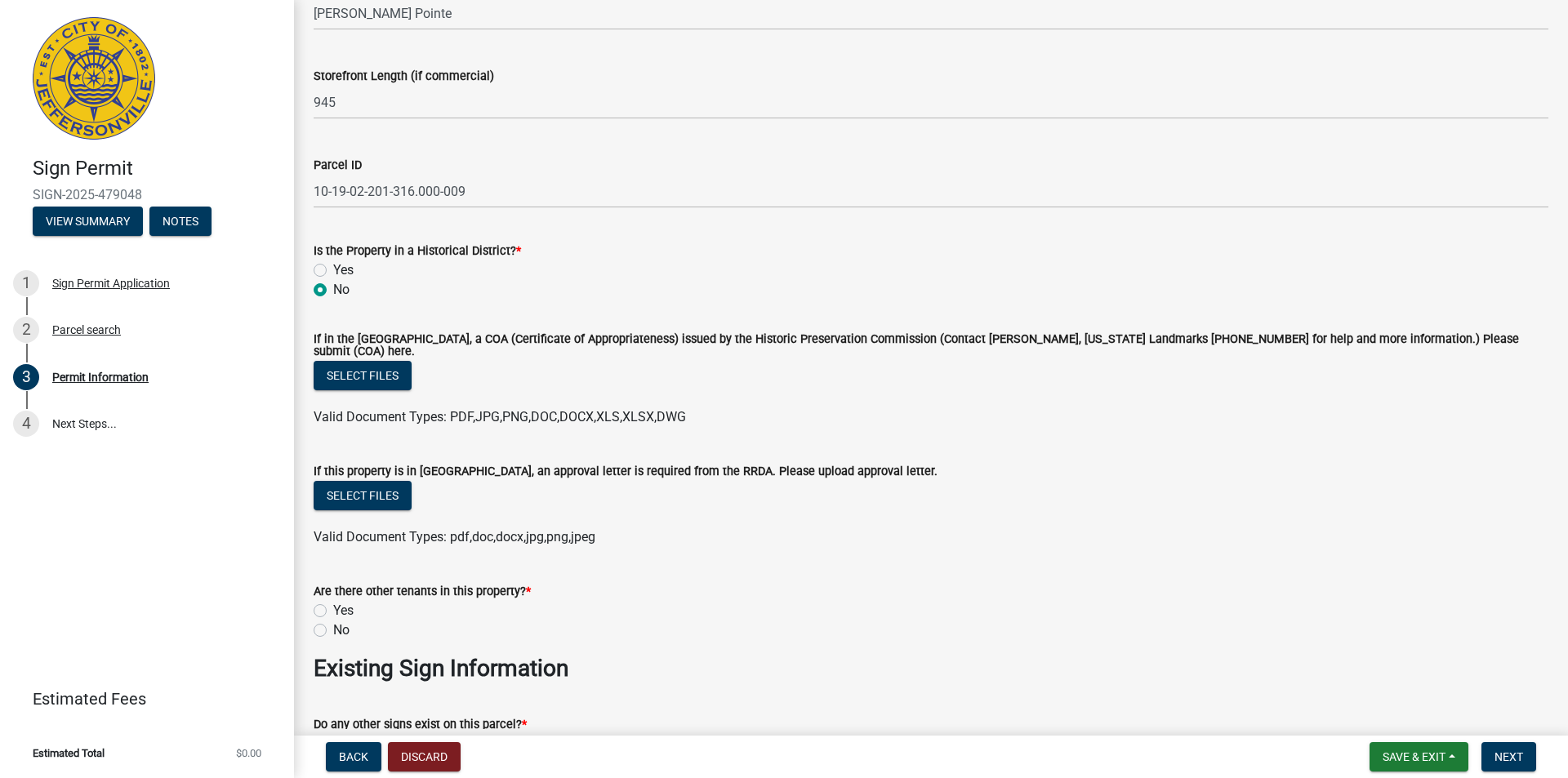
scroll to position [1224, 0]
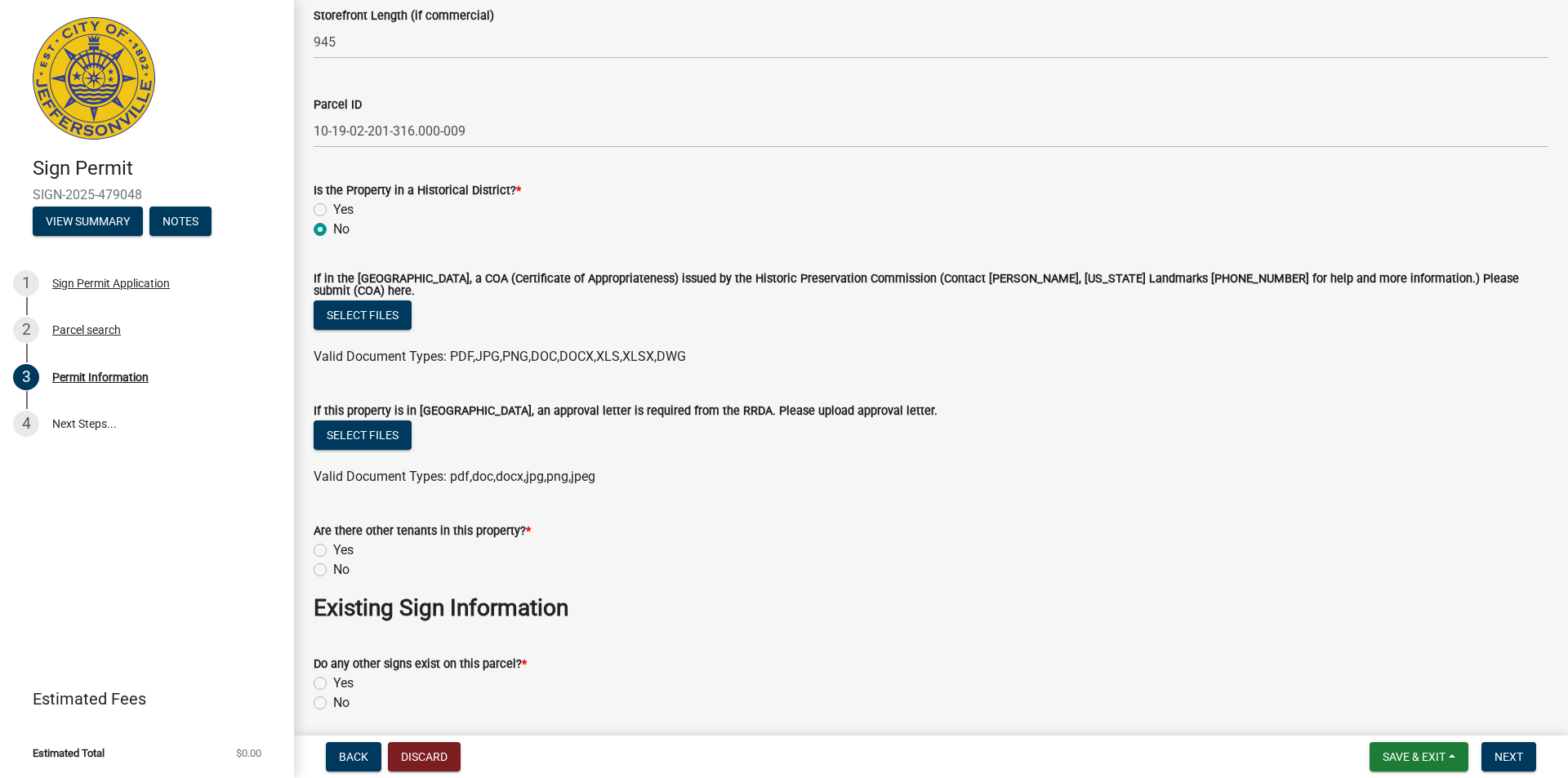
click at [329, 540] on div "Yes" at bounding box center [931, 550] width 1234 height 20
click at [333, 560] on label "No" at bounding box center [341, 570] width 16 height 20
click at [333, 560] on input "No" at bounding box center [338, 565] width 11 height 11
radio input "true"
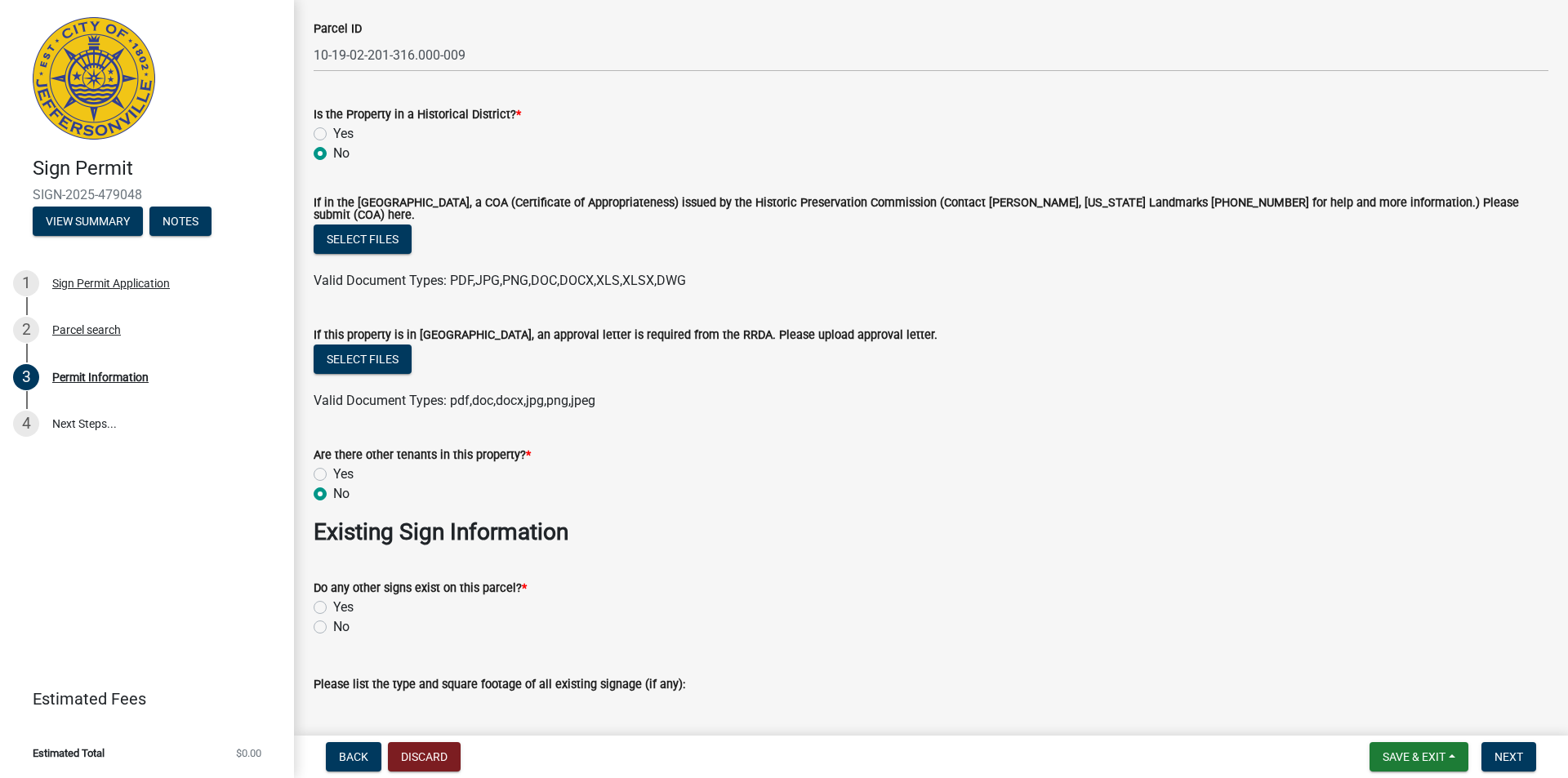
scroll to position [1470, 0]
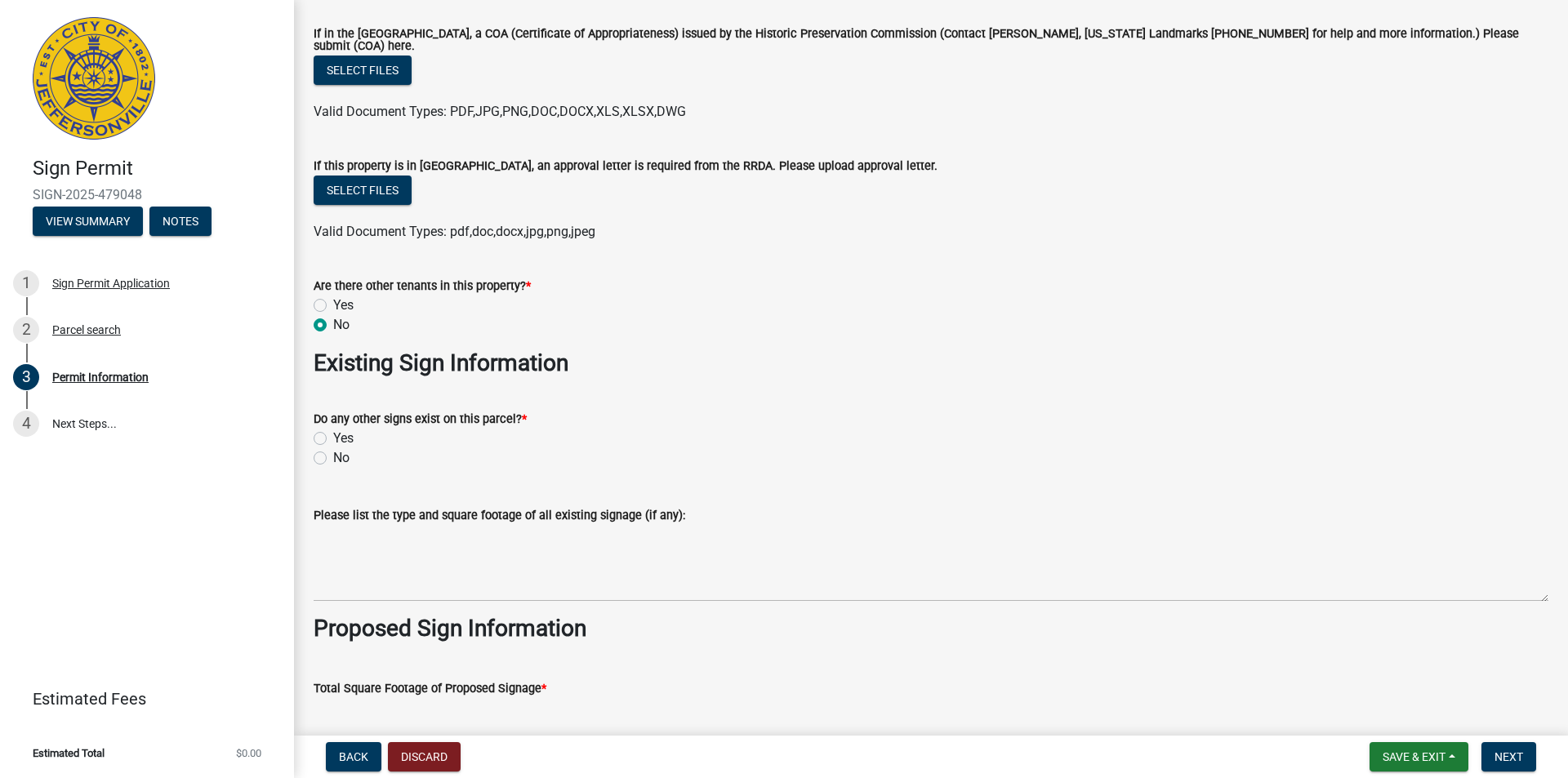
click at [333, 452] on label "No" at bounding box center [341, 458] width 16 height 20
click at [333, 452] on input "No" at bounding box center [338, 453] width 11 height 11
radio input "true"
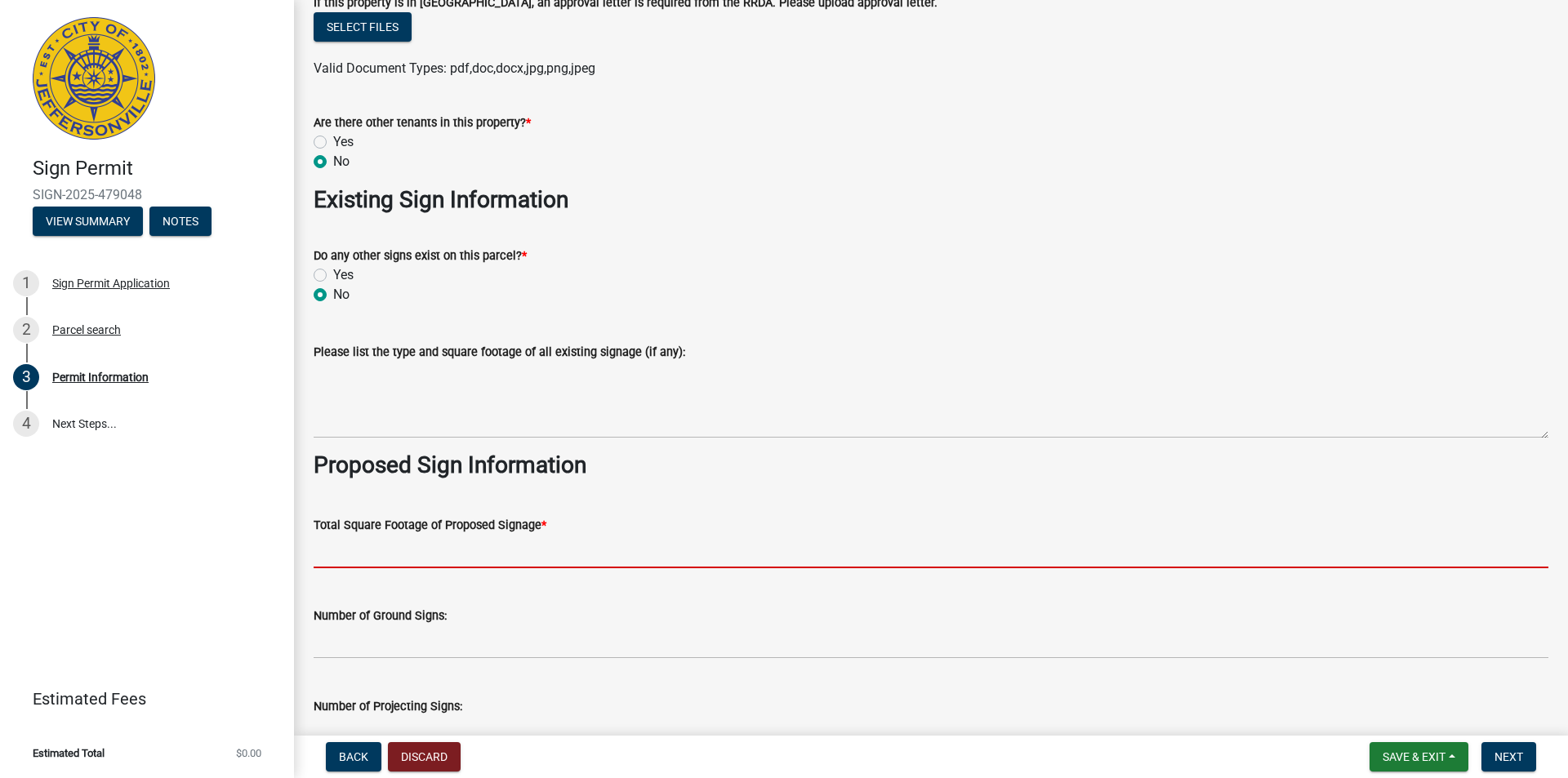
click at [385, 540] on input "text" at bounding box center [931, 551] width 1234 height 34
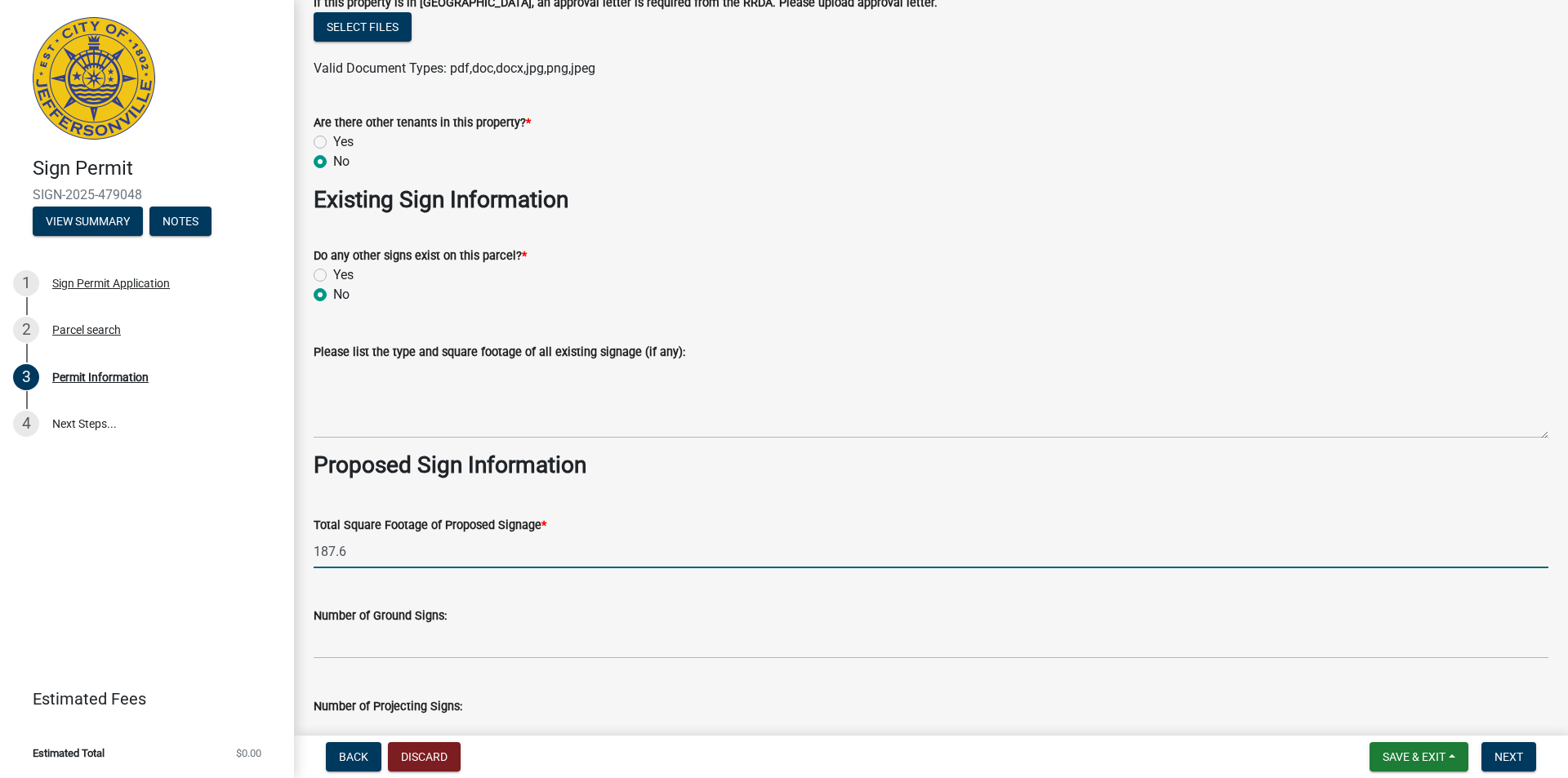
type input "187.6"
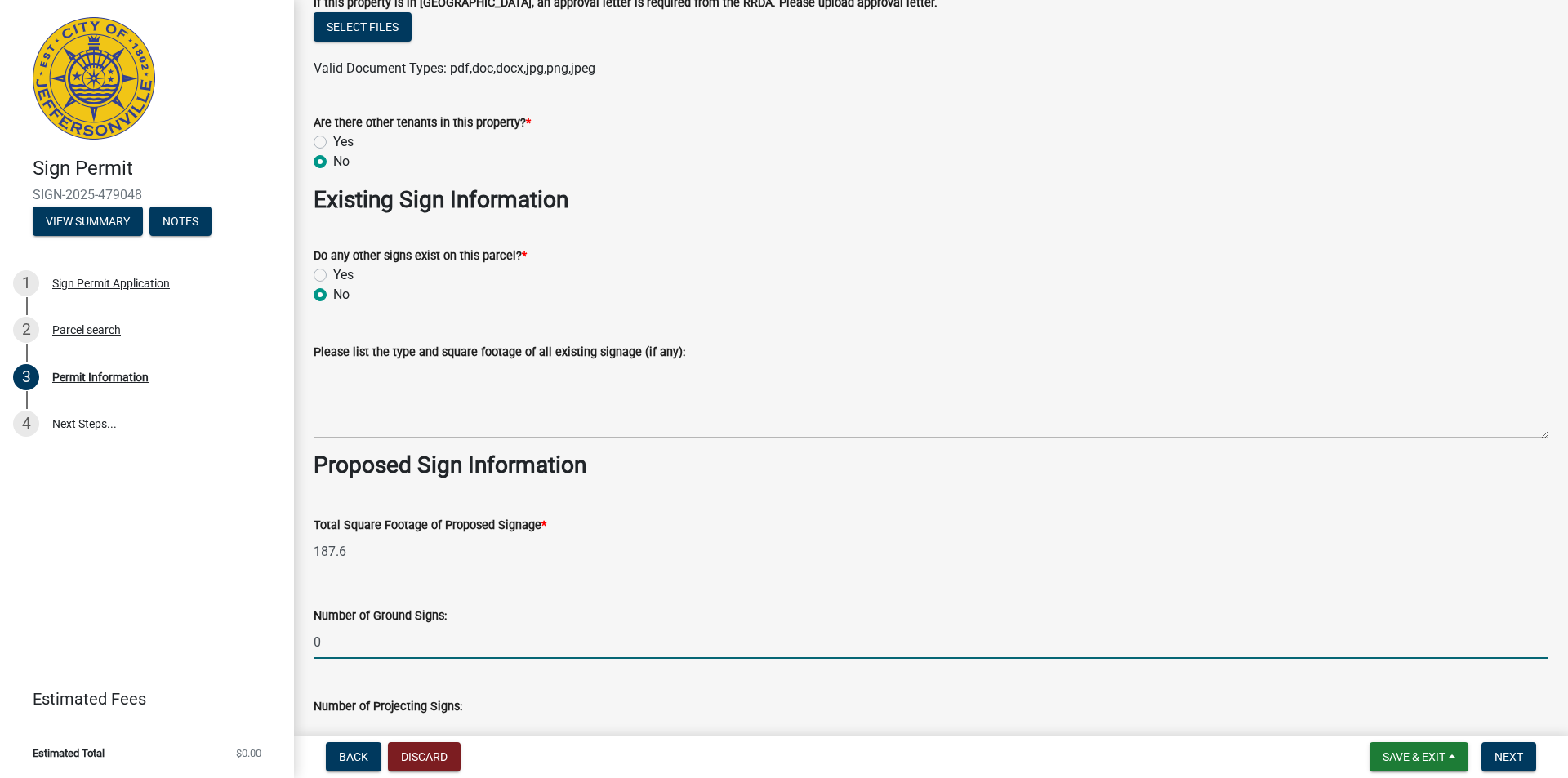
type input "0"
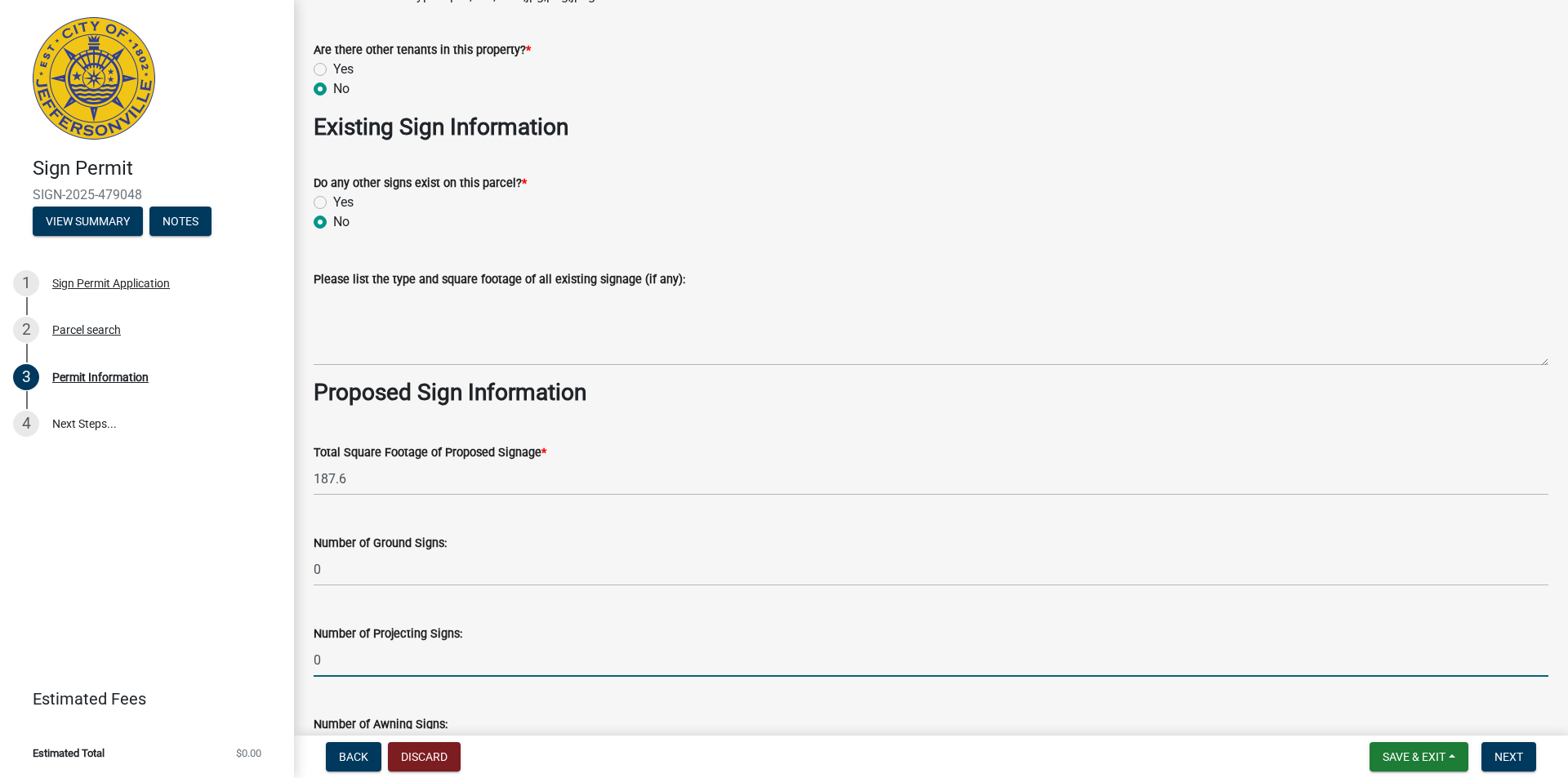
scroll to position [1809, 0]
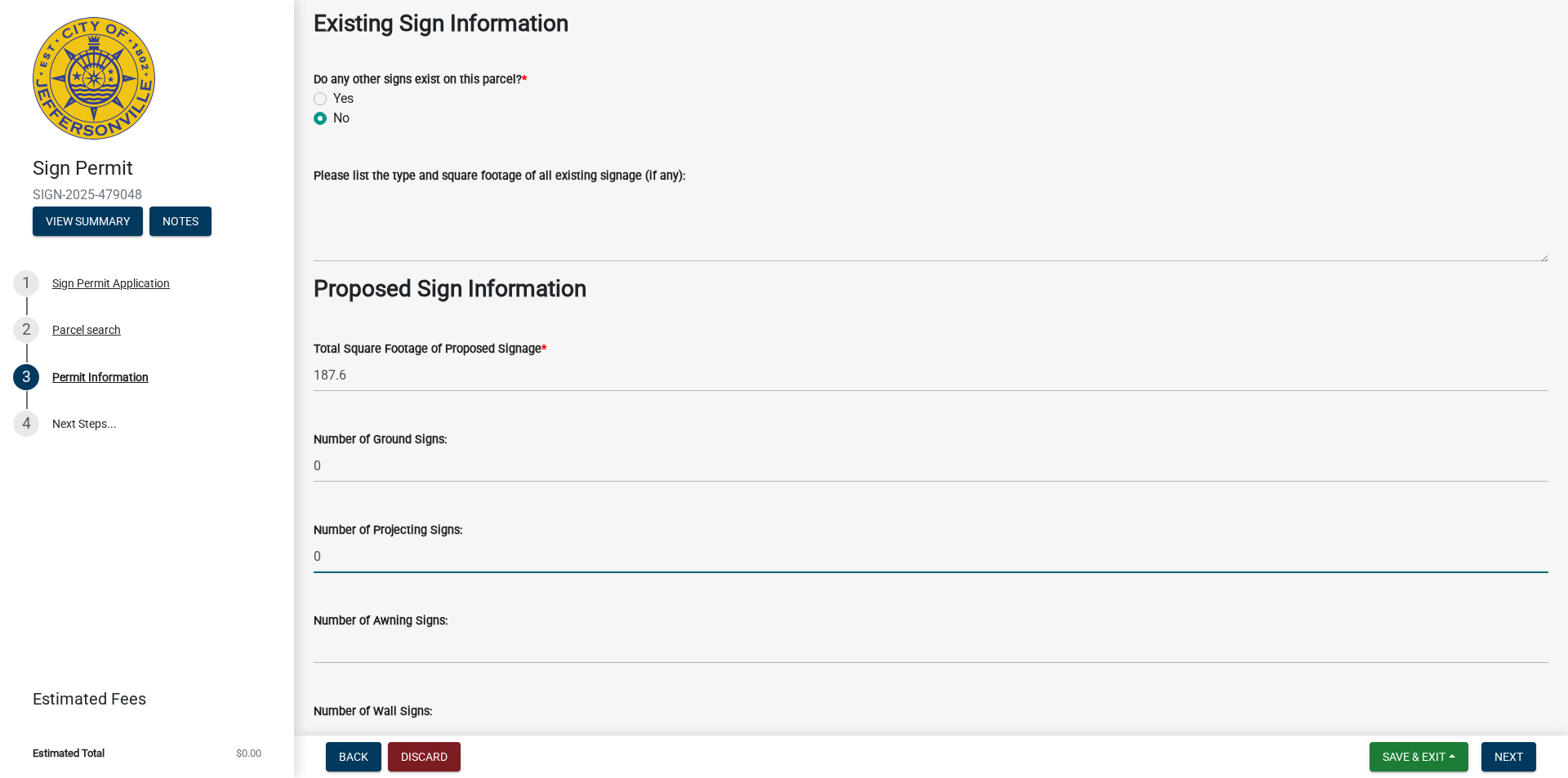
type input "0"
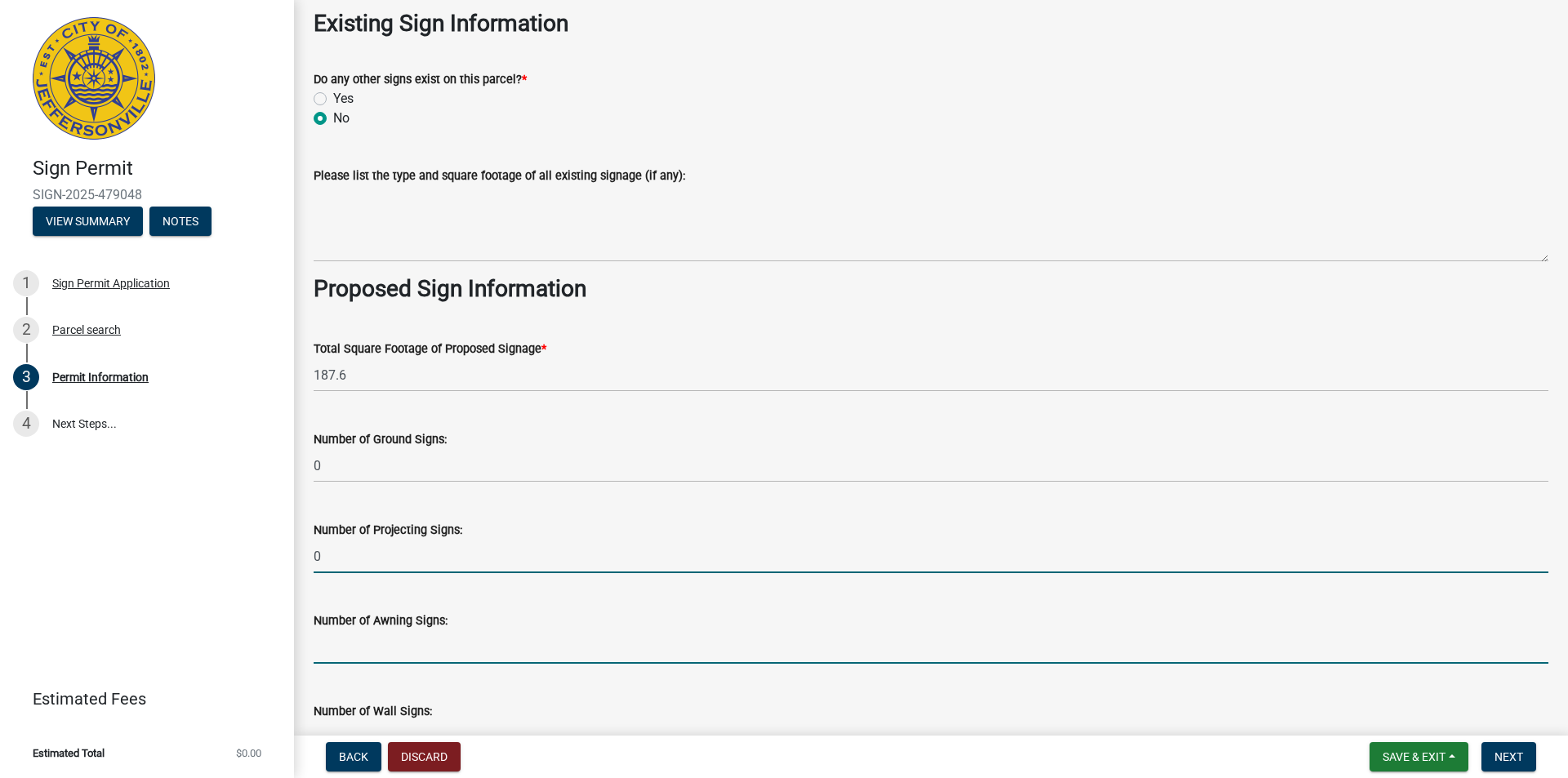
click at [341, 638] on input "text" at bounding box center [931, 646] width 1234 height 34
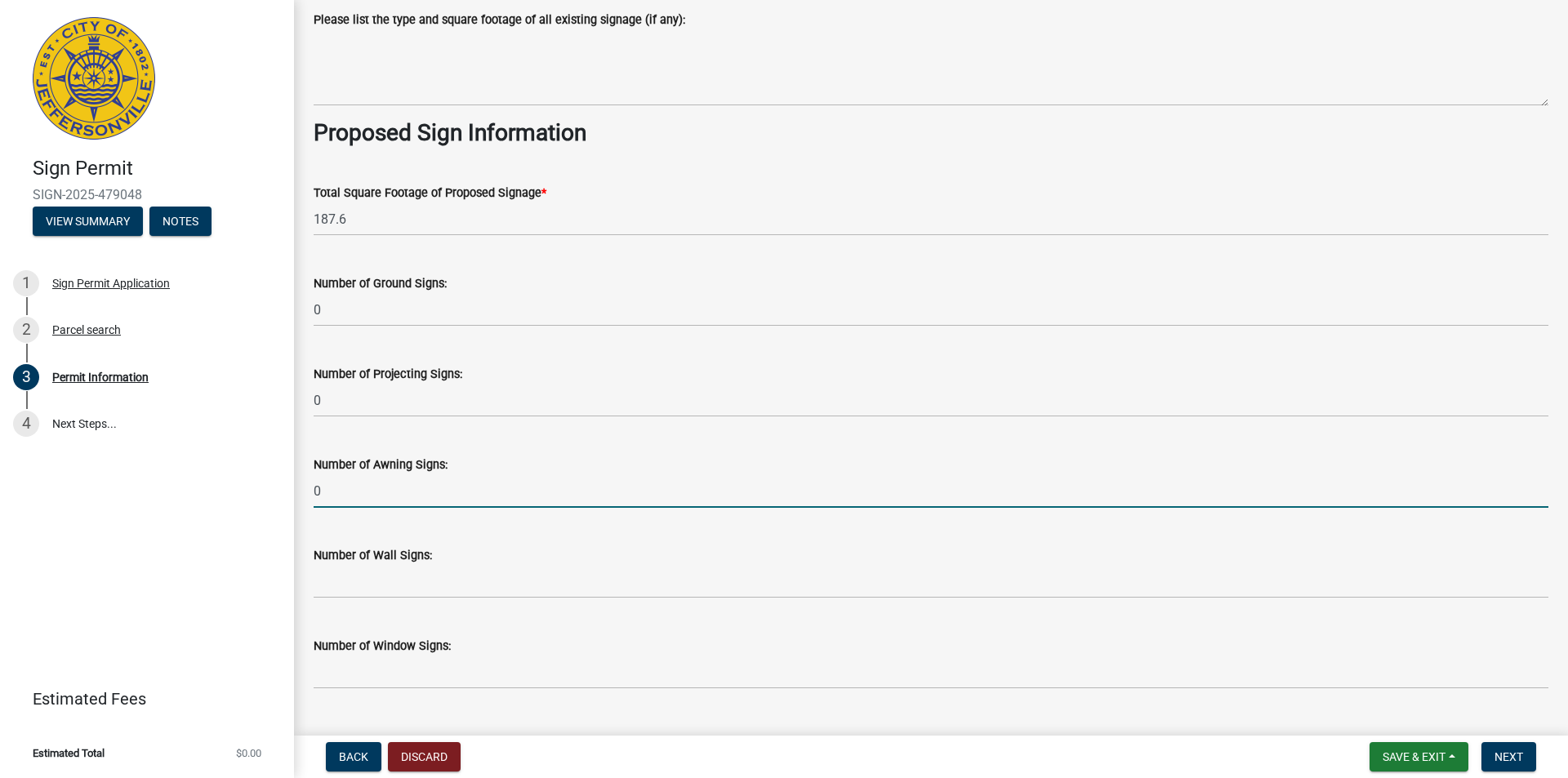
scroll to position [1972, 0]
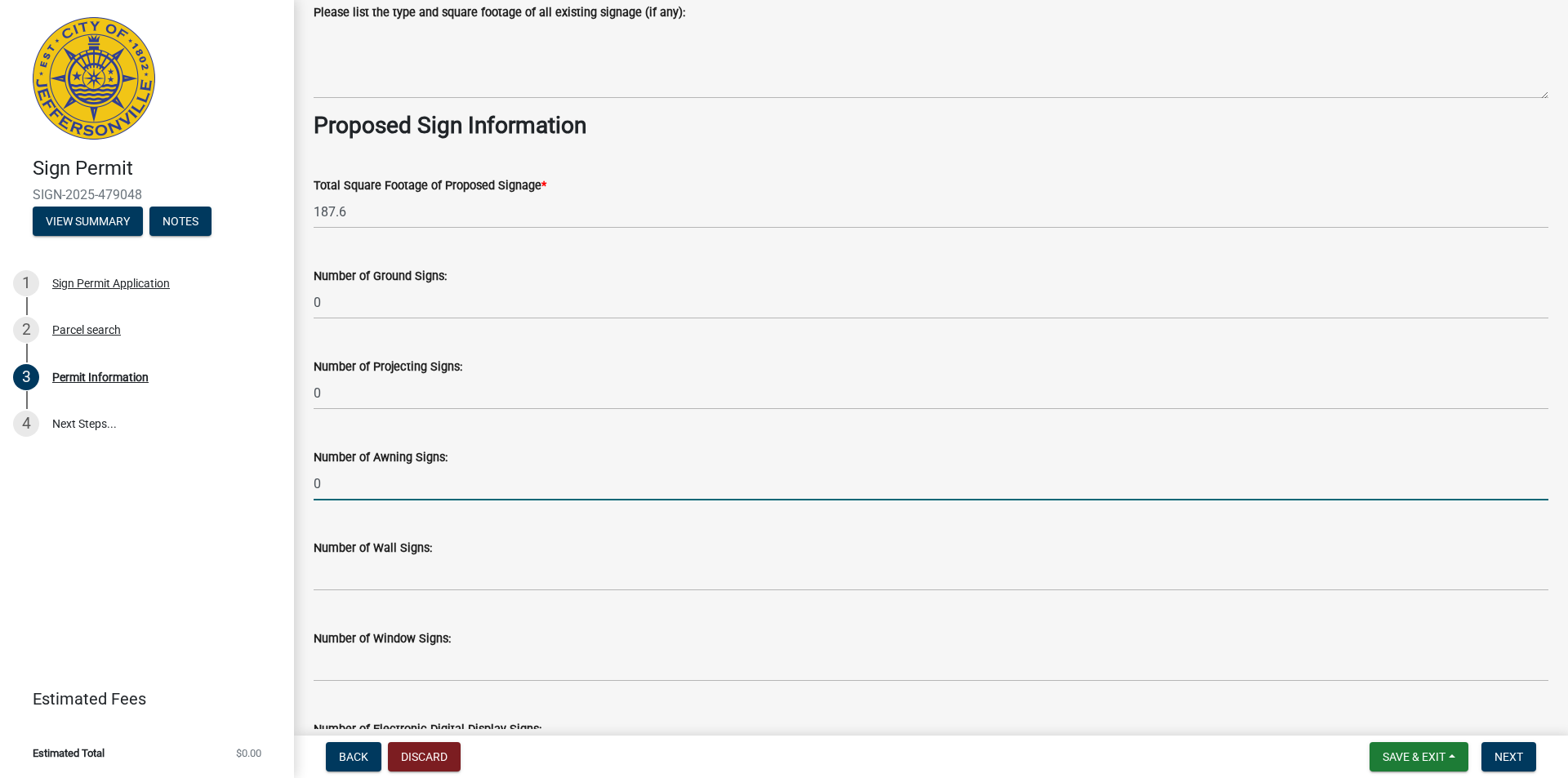
type input "0"
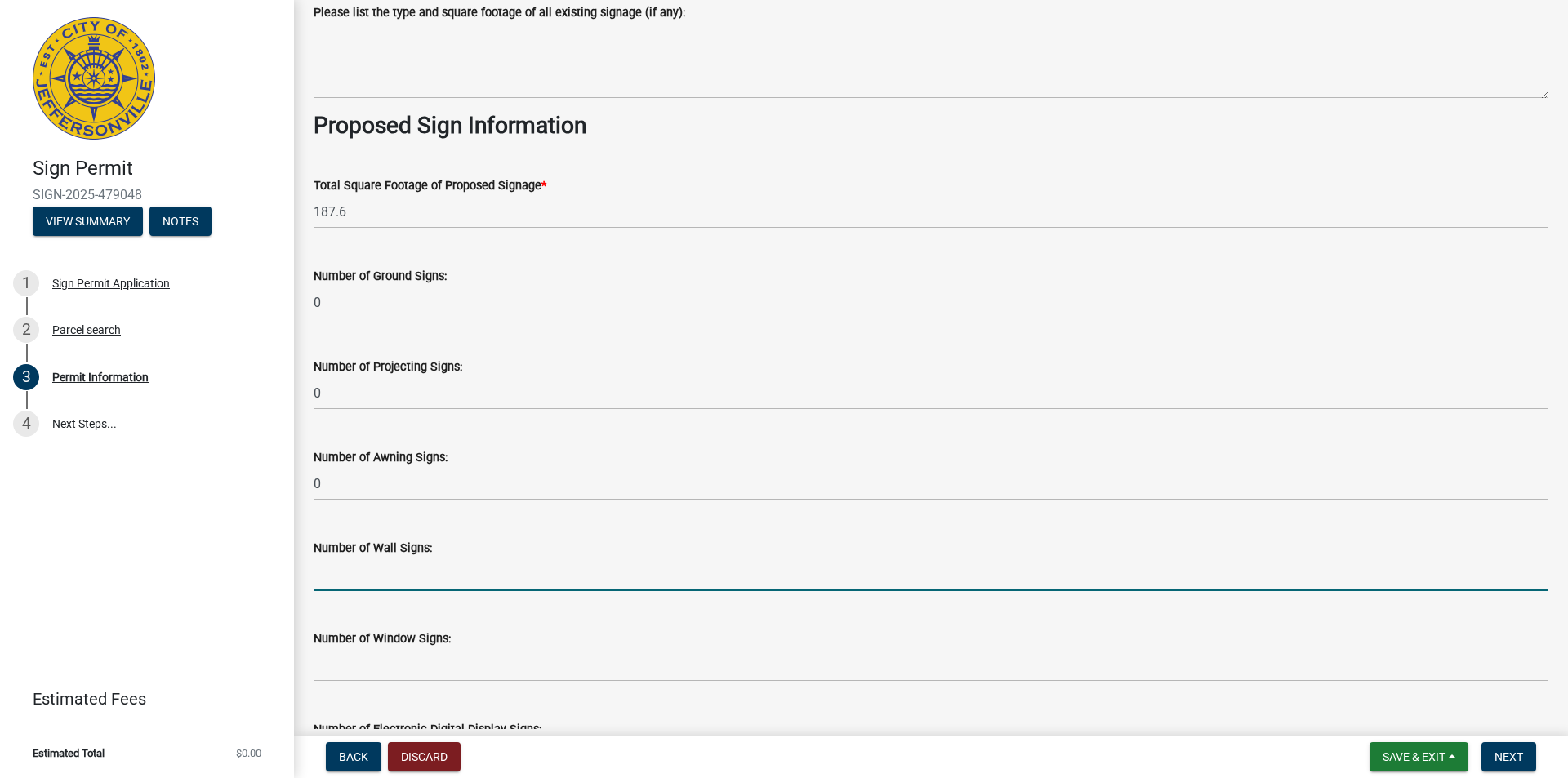
click at [373, 557] on input "text" at bounding box center [931, 574] width 1234 height 34
type input "3"
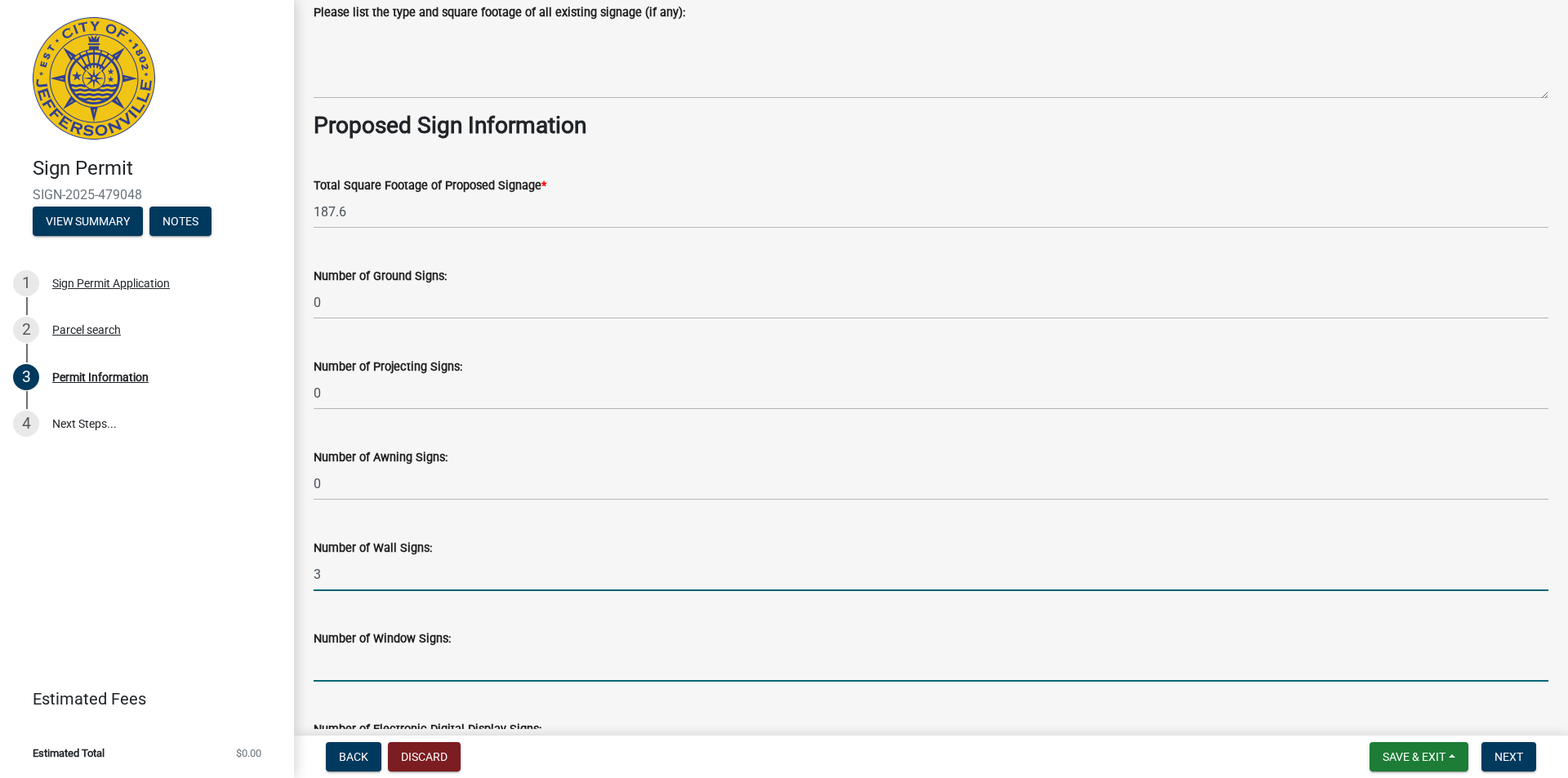
click at [491, 654] on input "text" at bounding box center [931, 664] width 1234 height 34
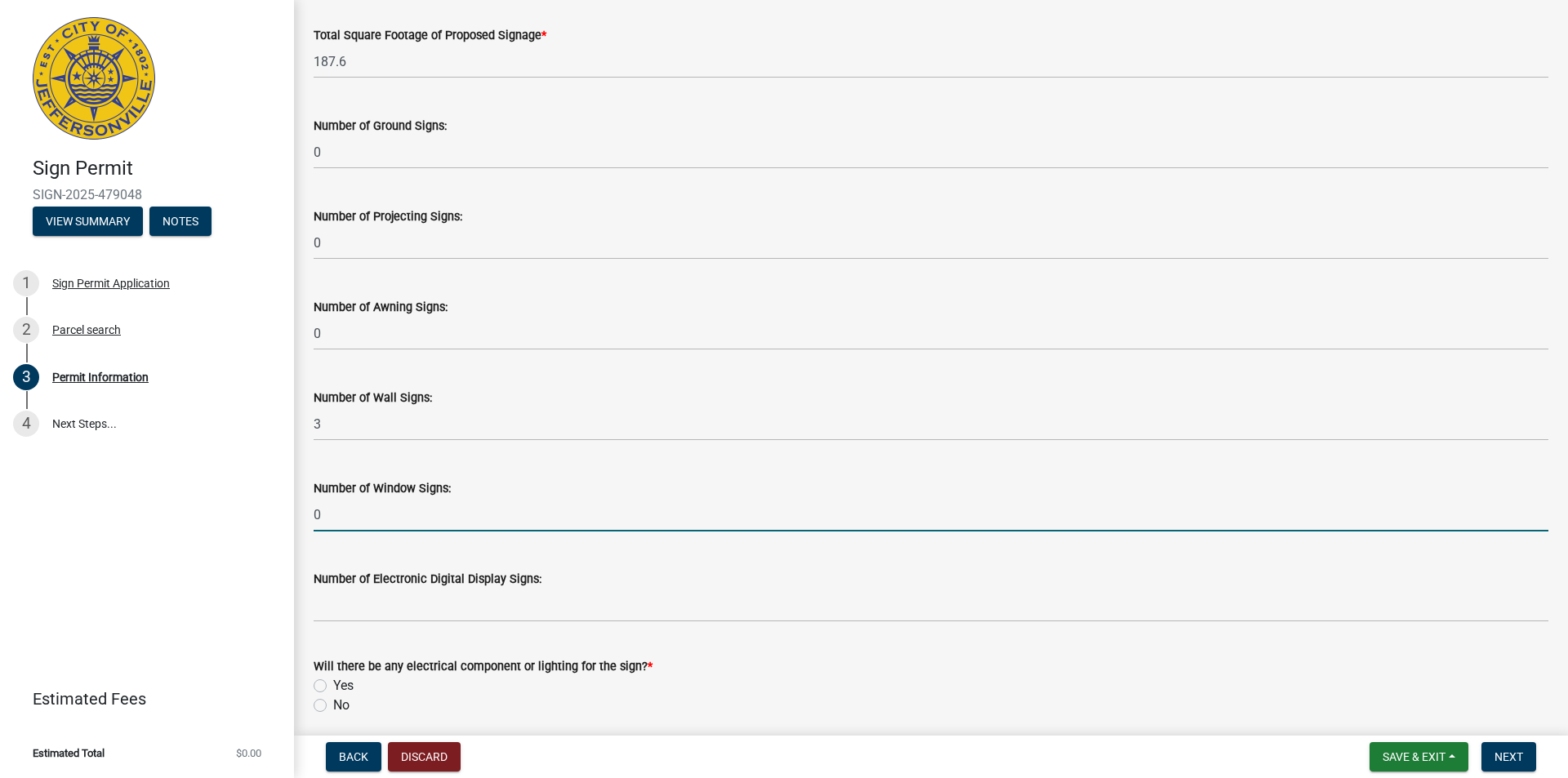
scroll to position [2136, 0]
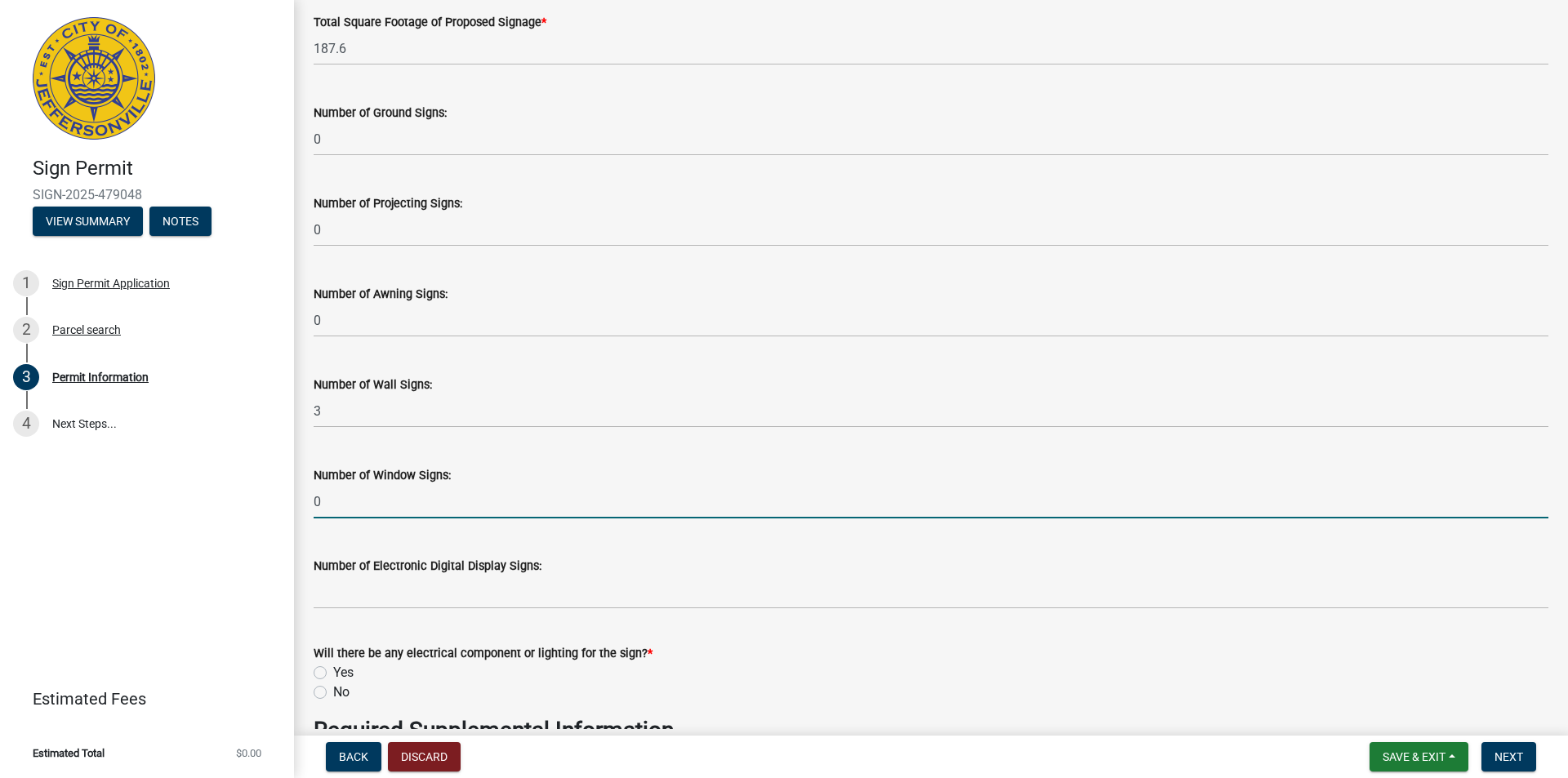
type input "0"
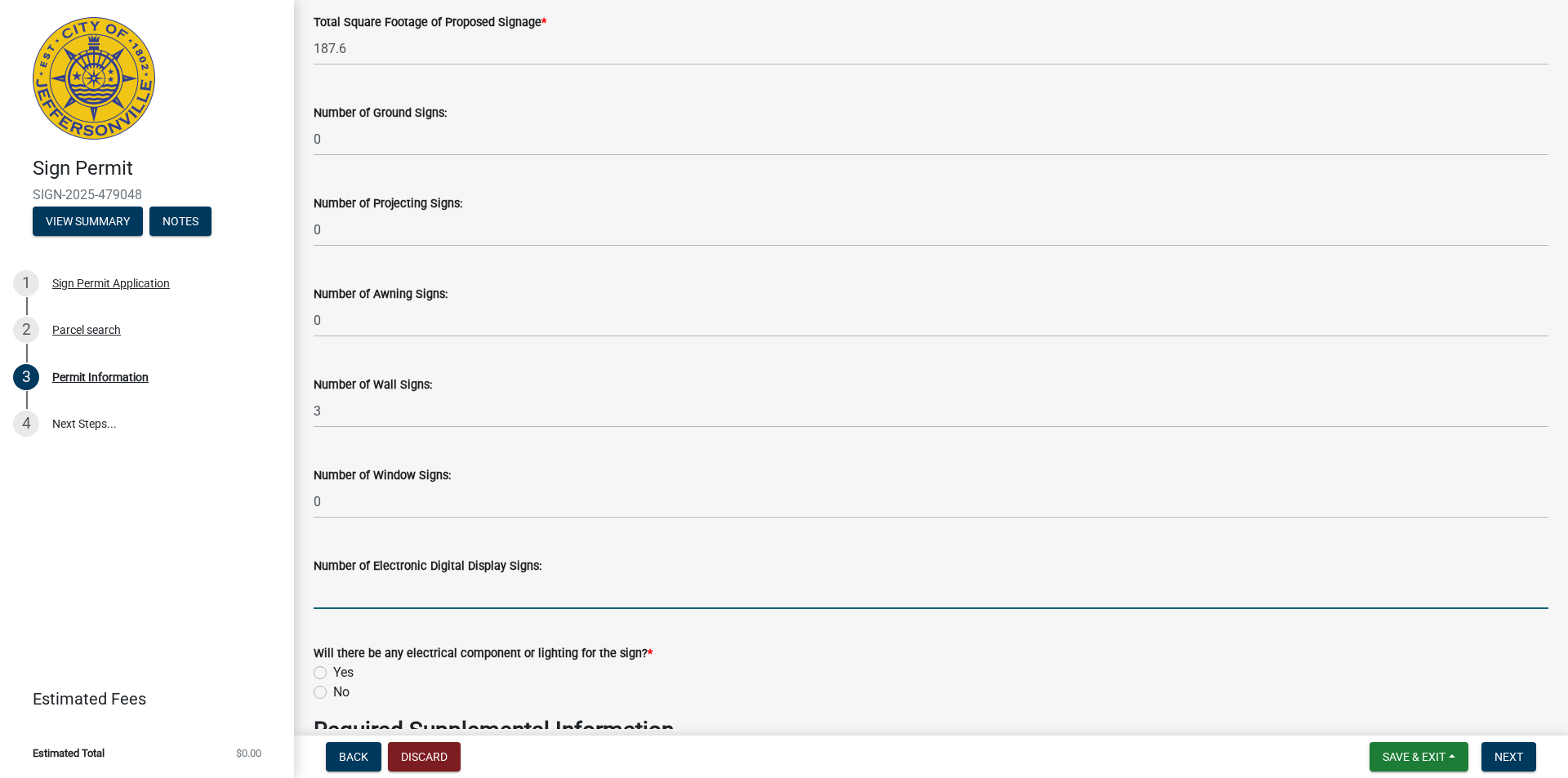
click at [408, 575] on input "text" at bounding box center [931, 592] width 1234 height 34
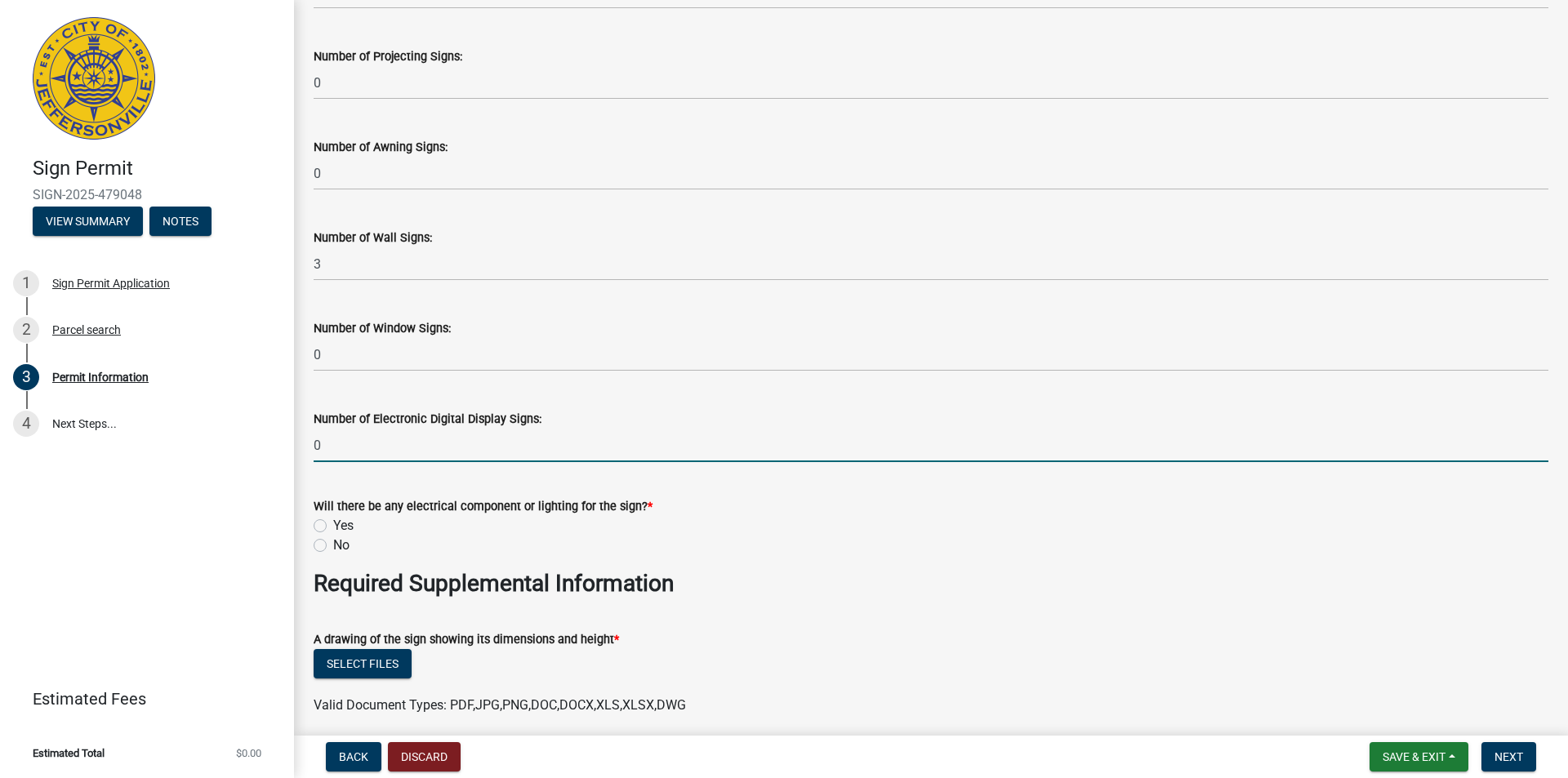
scroll to position [2299, 0]
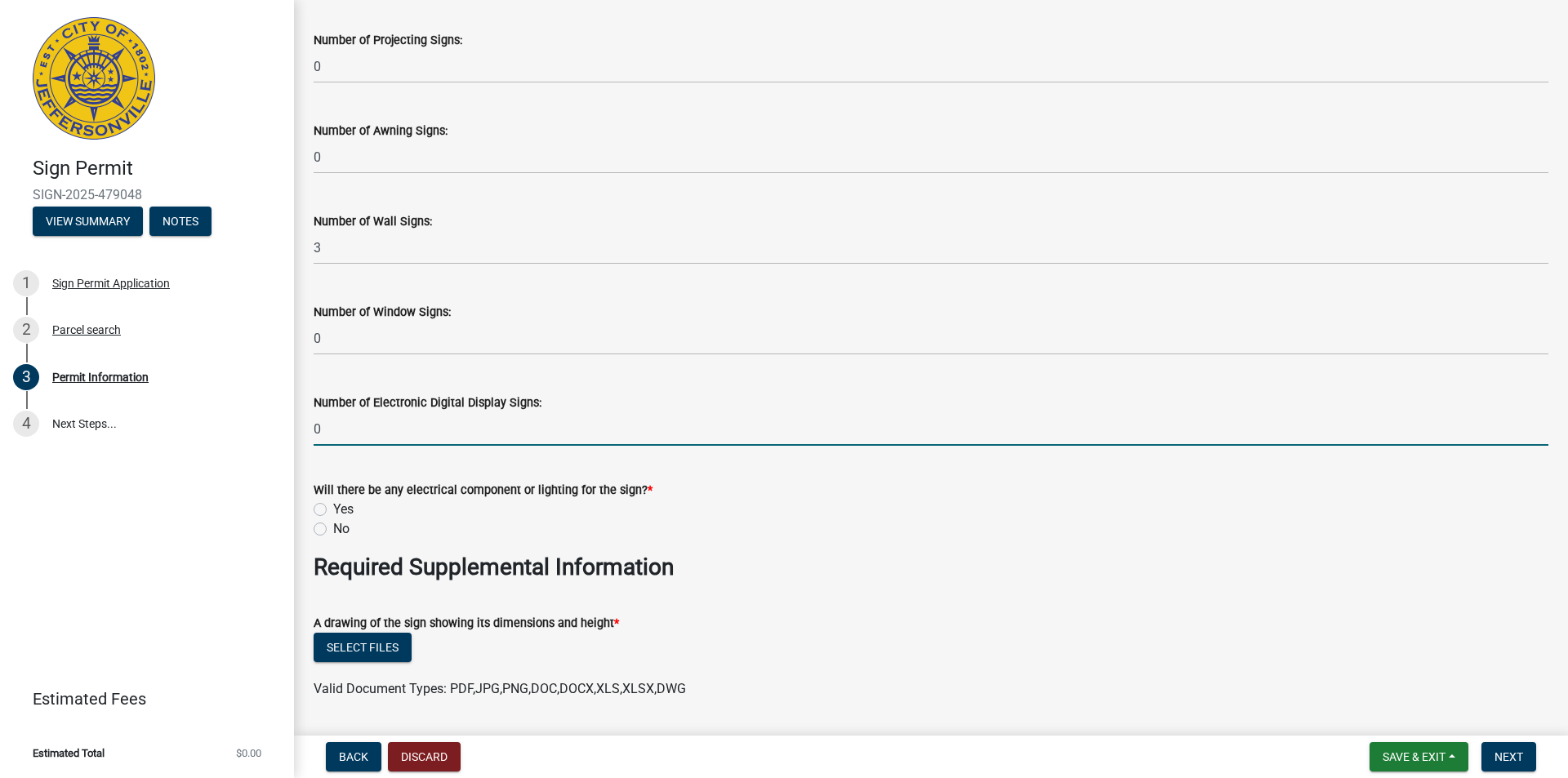
type input "0"
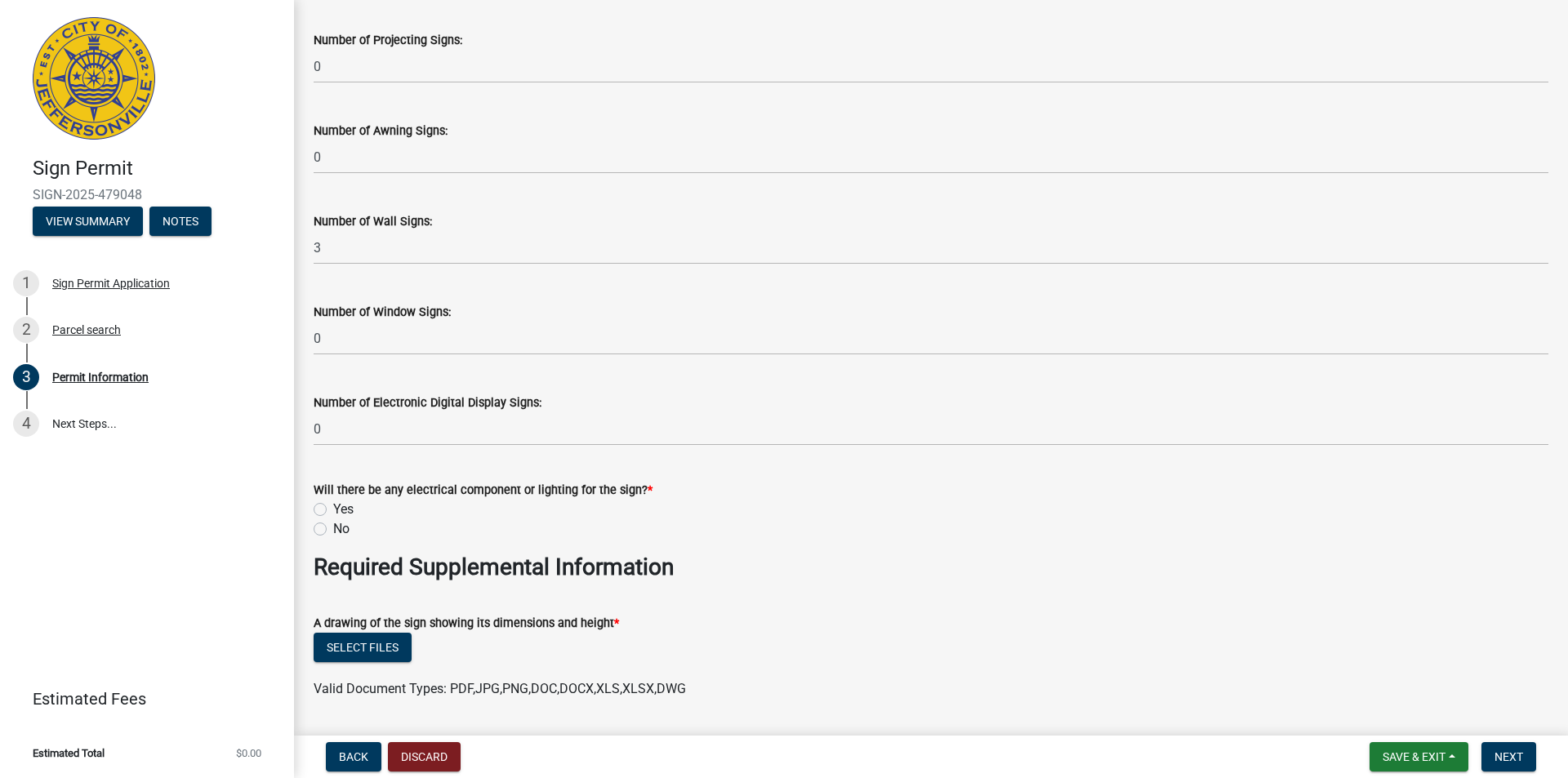
click at [343, 505] on label "Yes" at bounding box center [343, 510] width 21 height 20
click at [343, 505] on input "Yes" at bounding box center [338, 505] width 11 height 11
radio input "true"
click at [362, 654] on button "Select files" at bounding box center [362, 647] width 98 height 30
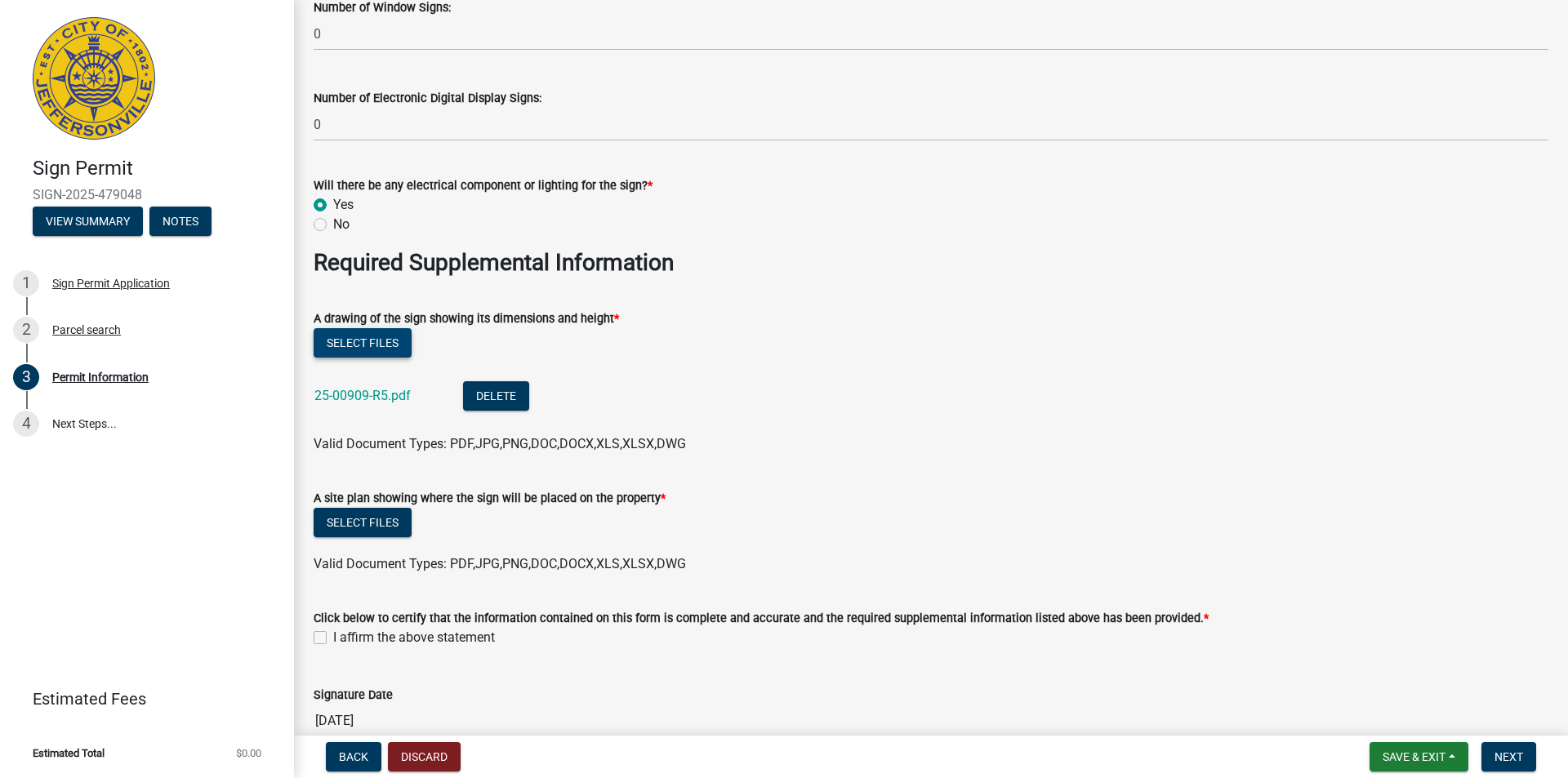
scroll to position [2625, 0]
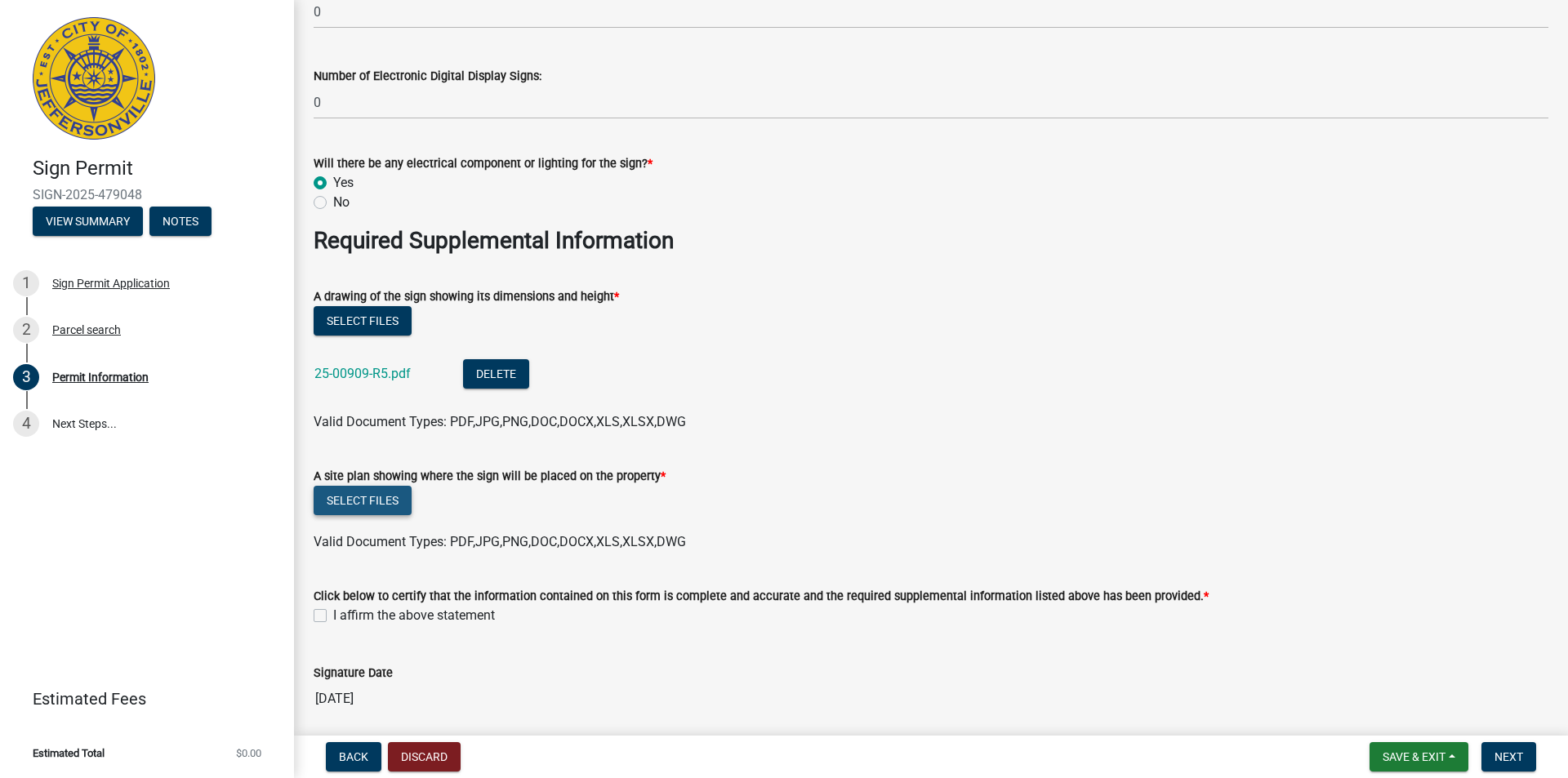
click at [372, 486] on button "Select files" at bounding box center [362, 501] width 98 height 30
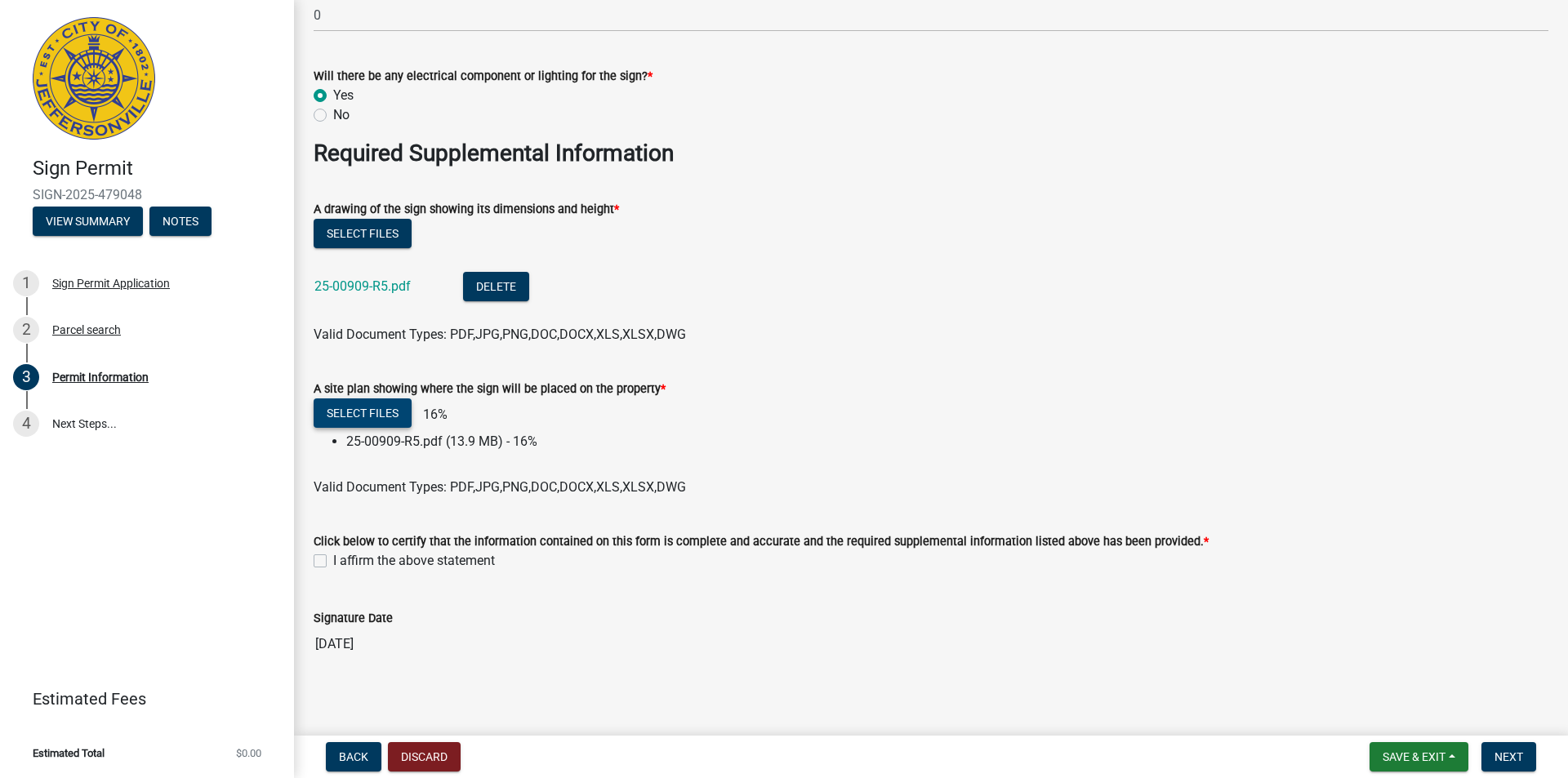
scroll to position [2714, 0]
click at [440, 556] on label "I affirm the above statement" at bounding box center [413, 559] width 161 height 20
click at [343, 556] on input "I affirm the above statement" at bounding box center [338, 554] width 11 height 11
checkbox input "true"
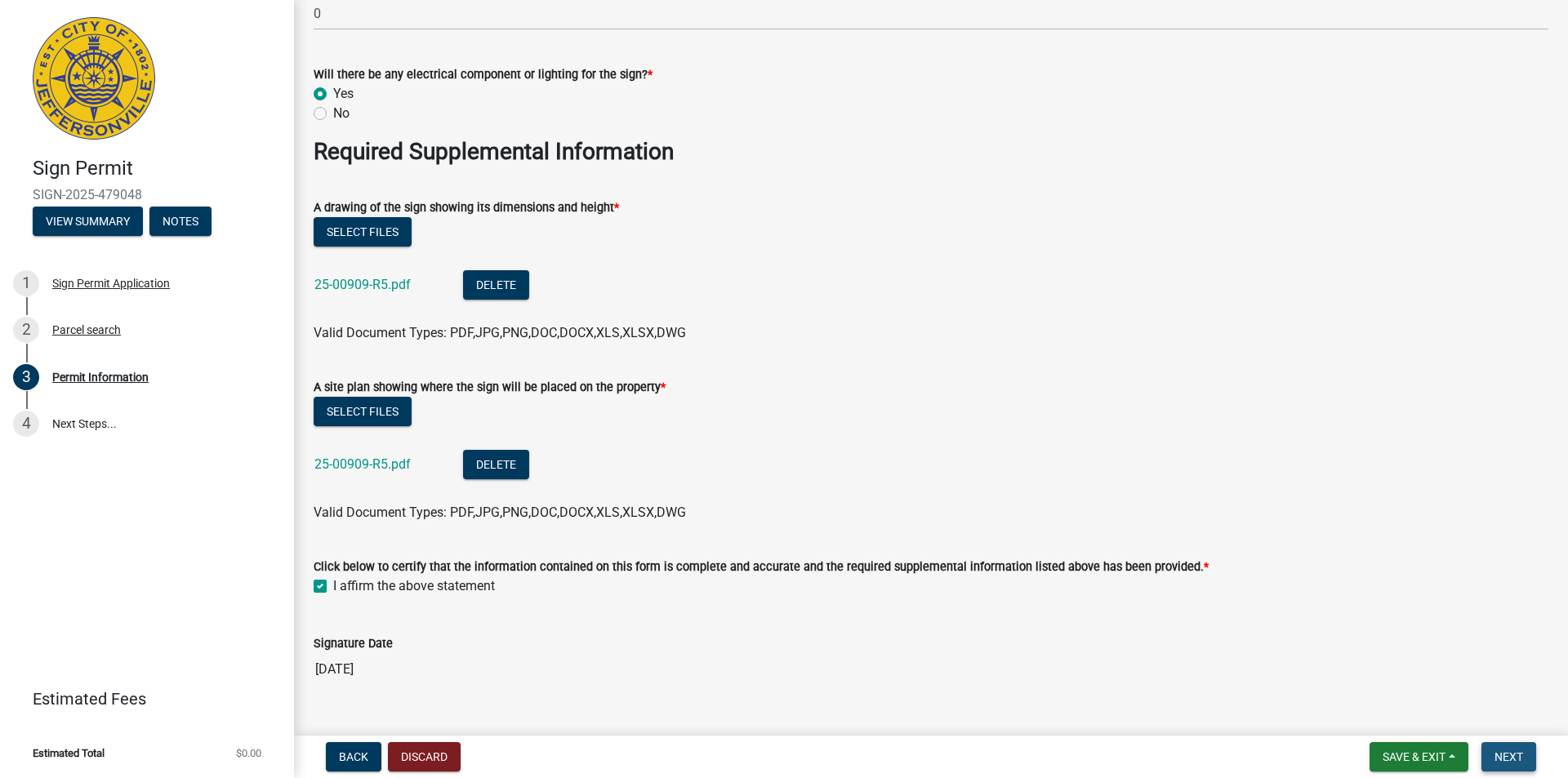
click at [1507, 755] on span "Next" at bounding box center [1508, 757] width 29 height 13
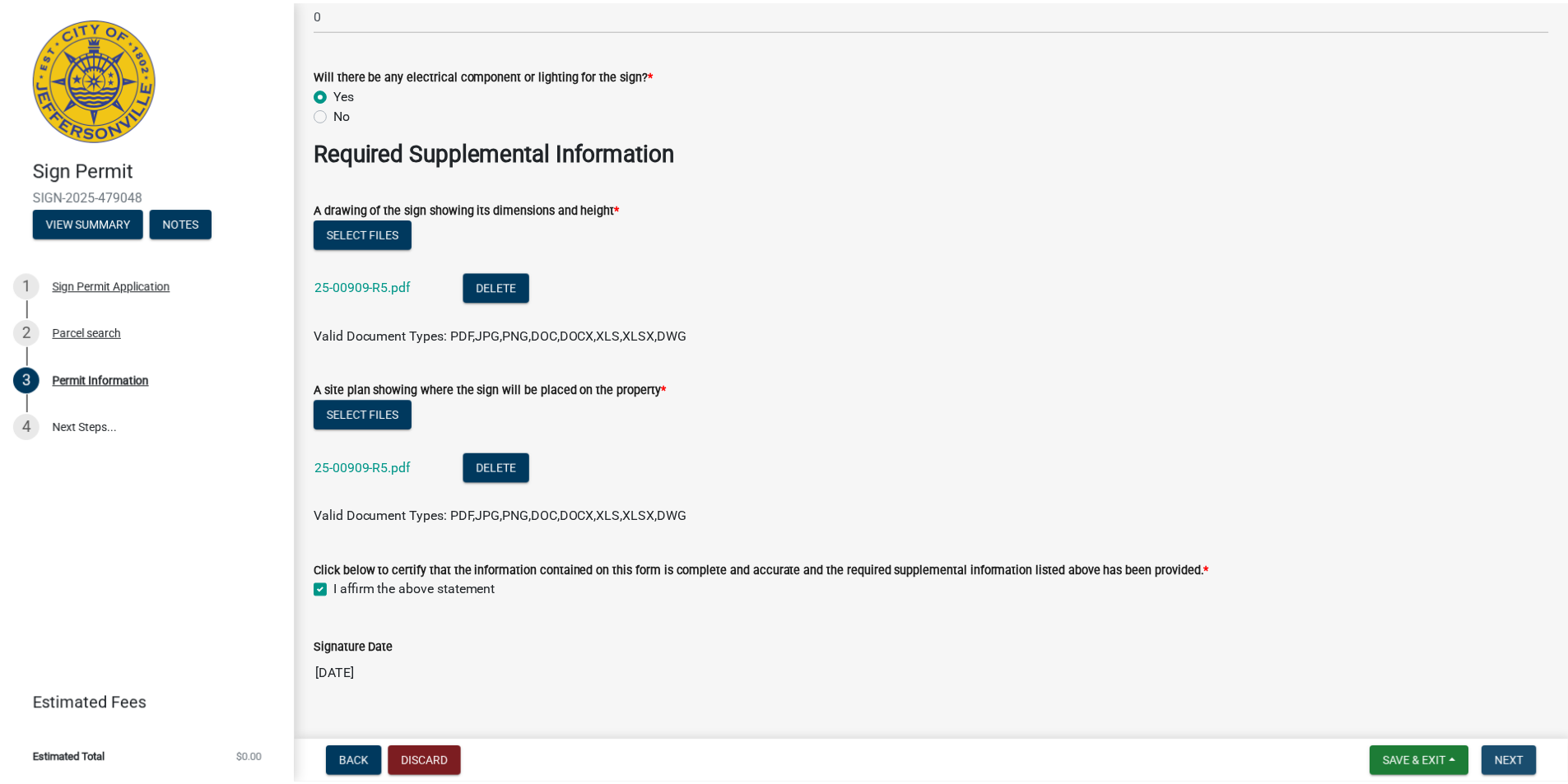
scroll to position [0, 0]
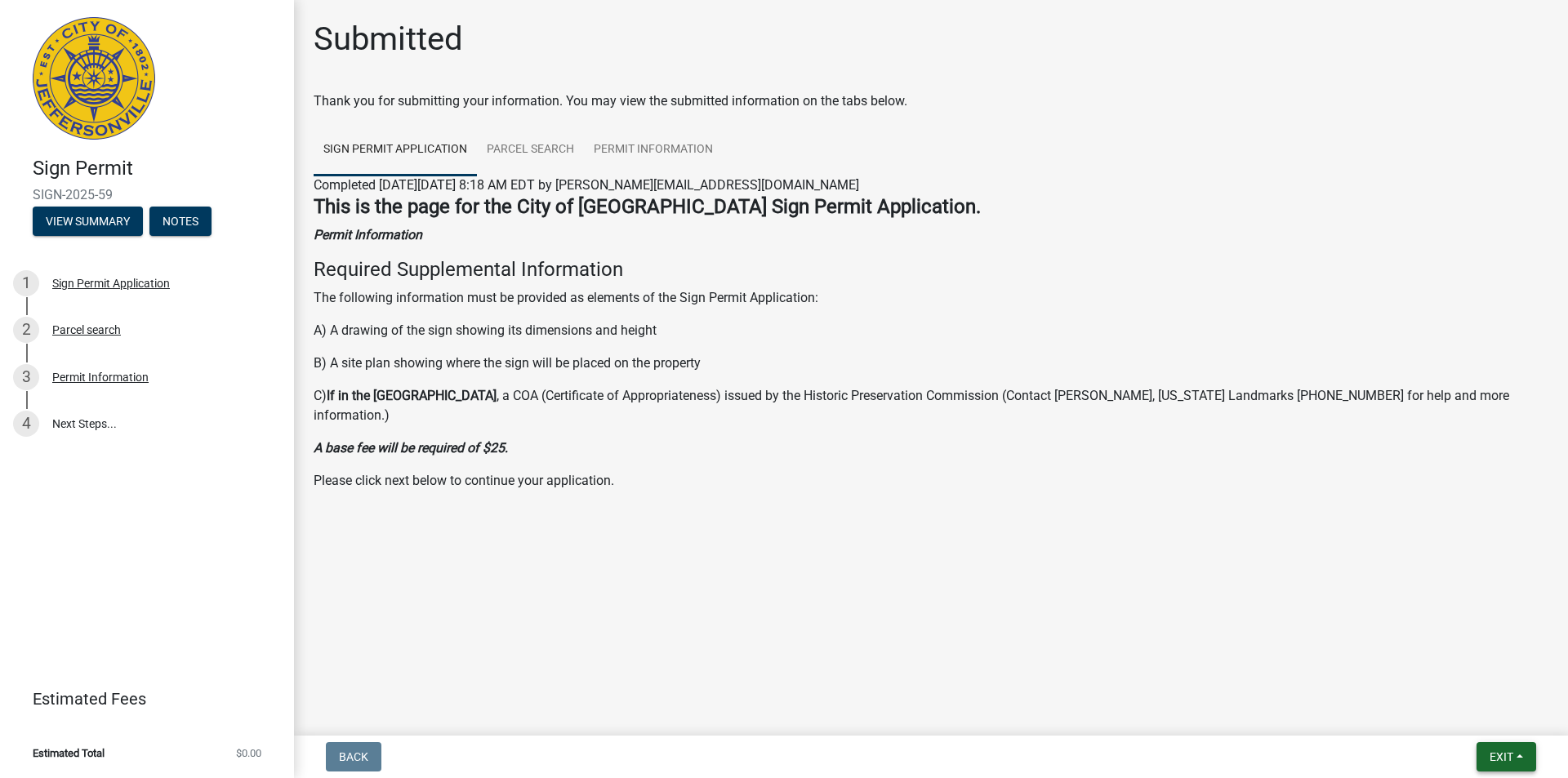
click at [1499, 754] on span "Exit" at bounding box center [1500, 757] width 24 height 13
drag, startPoint x: 842, startPoint y: 177, endPoint x: 401, endPoint y: 190, distance: 441.2
click at [401, 190] on div "Completed [DATE][DATE] 8:18 AM EDT by [PERSON_NAME][EMAIL_ADDRESS][DOMAIN_NAME]" at bounding box center [931, 185] width 1234 height 20
copy span "[DATE] 8:18 AM EDT by [PERSON_NAME][EMAIL_ADDRESS][DOMAIN_NAME]"
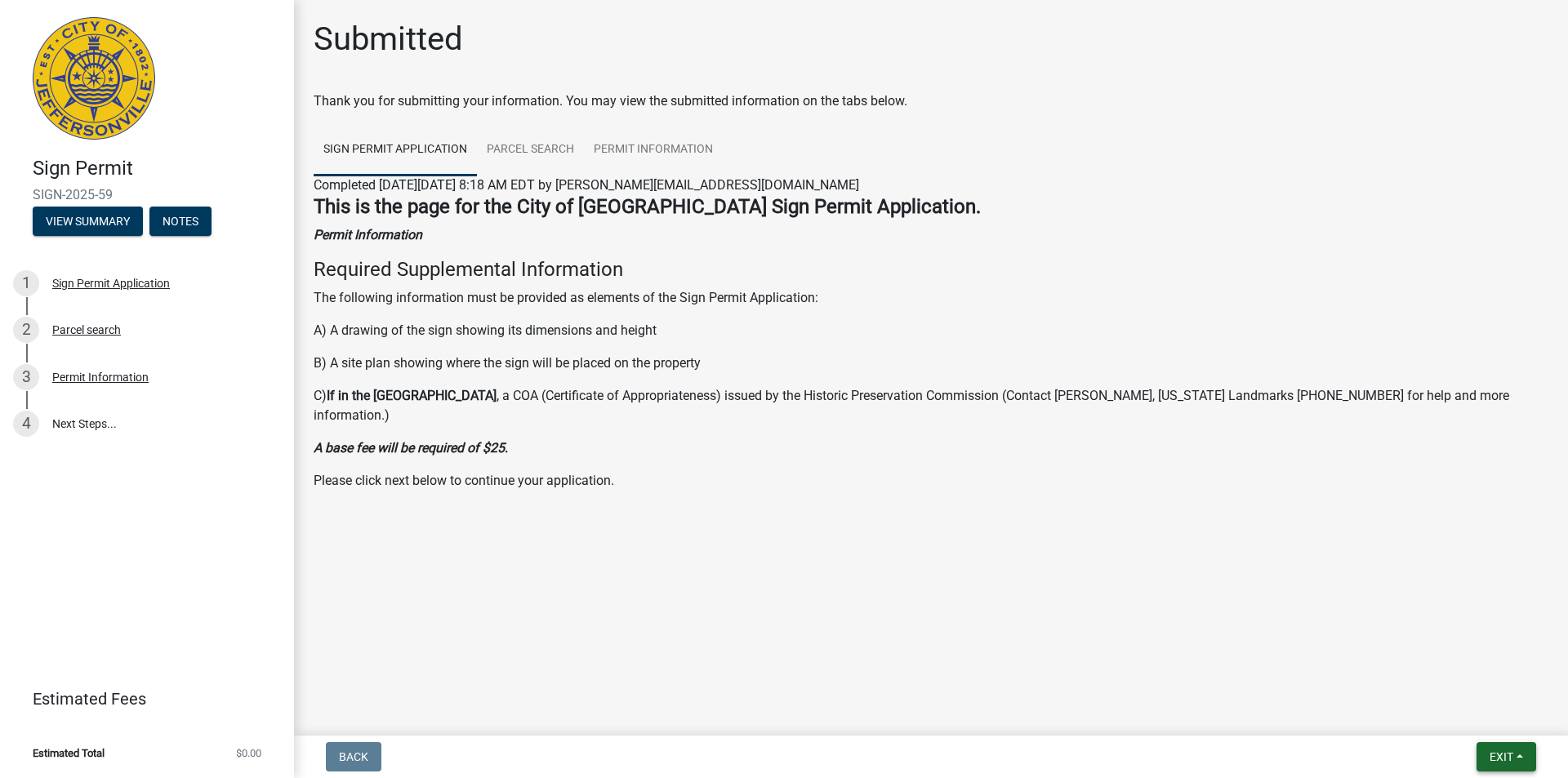
click at [1499, 751] on span "Exit" at bounding box center [1500, 757] width 24 height 13
click at [1440, 708] on button "Save & Exit" at bounding box center [1470, 715] width 131 height 40
